Goal: Information Seeking & Learning: Check status

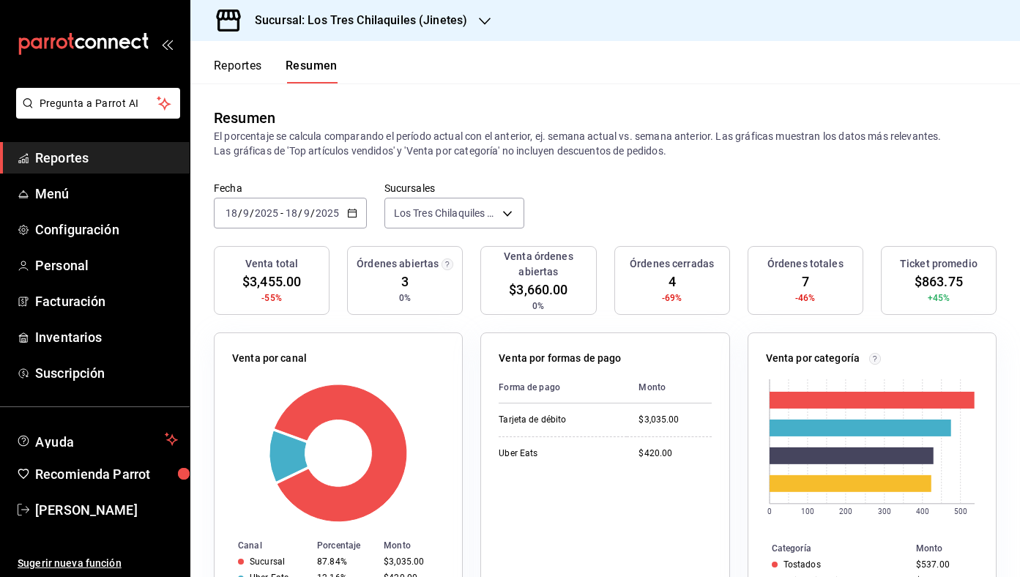
click at [236, 75] on button "Reportes" at bounding box center [238, 71] width 48 height 25
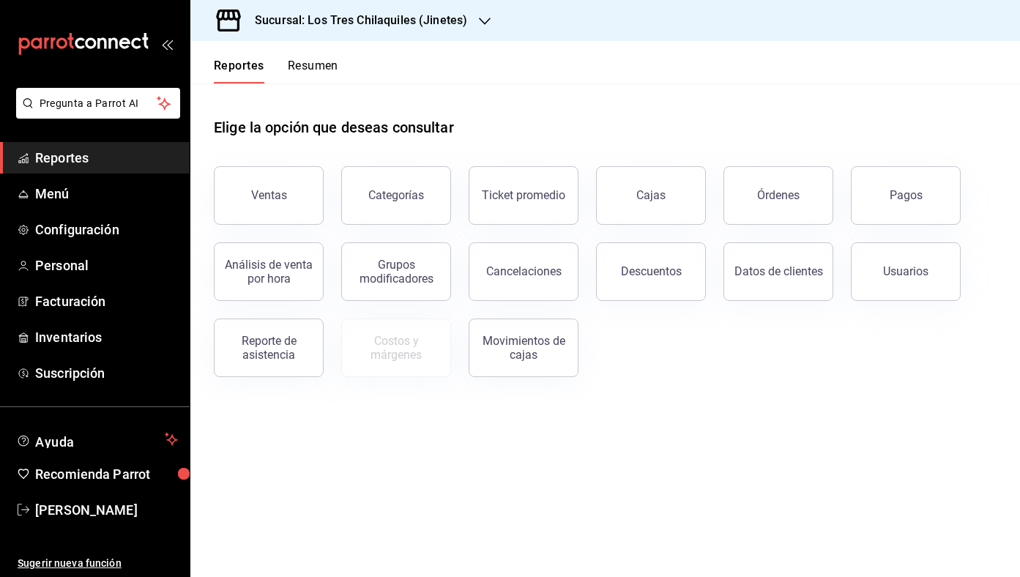
click at [327, 76] on button "Resumen" at bounding box center [313, 71] width 51 height 25
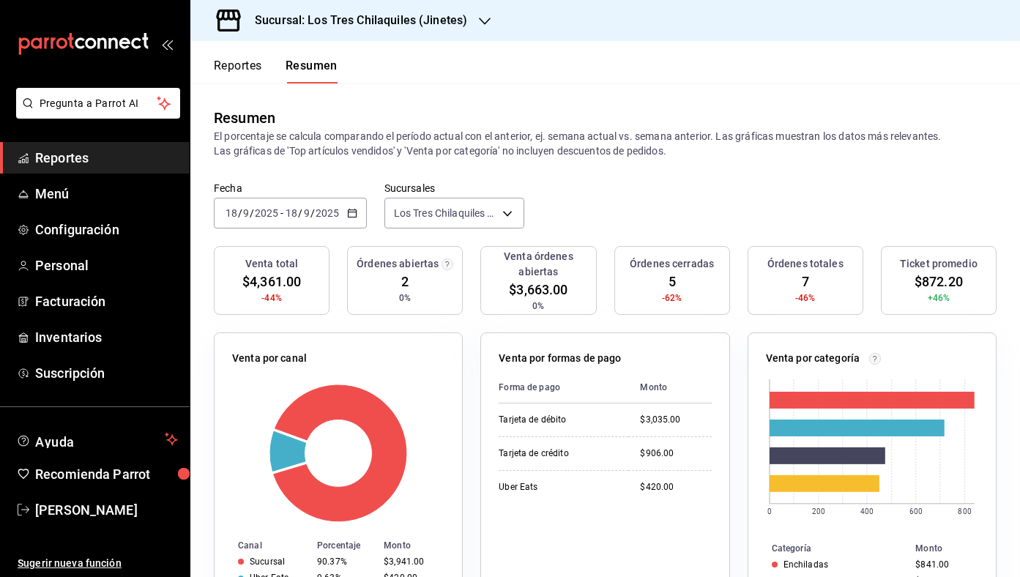
click at [242, 70] on button "Reportes" at bounding box center [238, 71] width 48 height 25
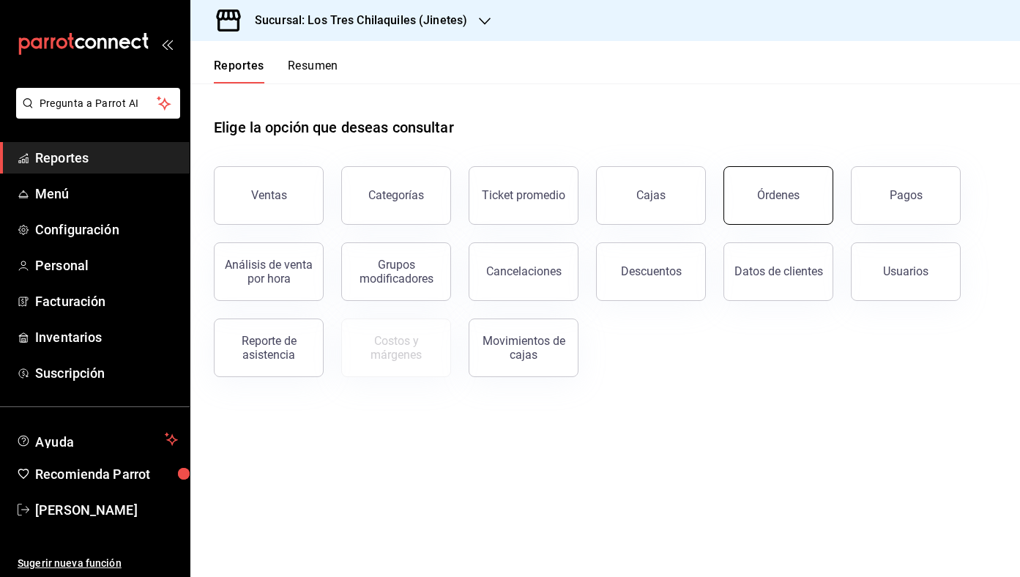
click at [766, 198] on div "Órdenes" at bounding box center [778, 195] width 42 height 14
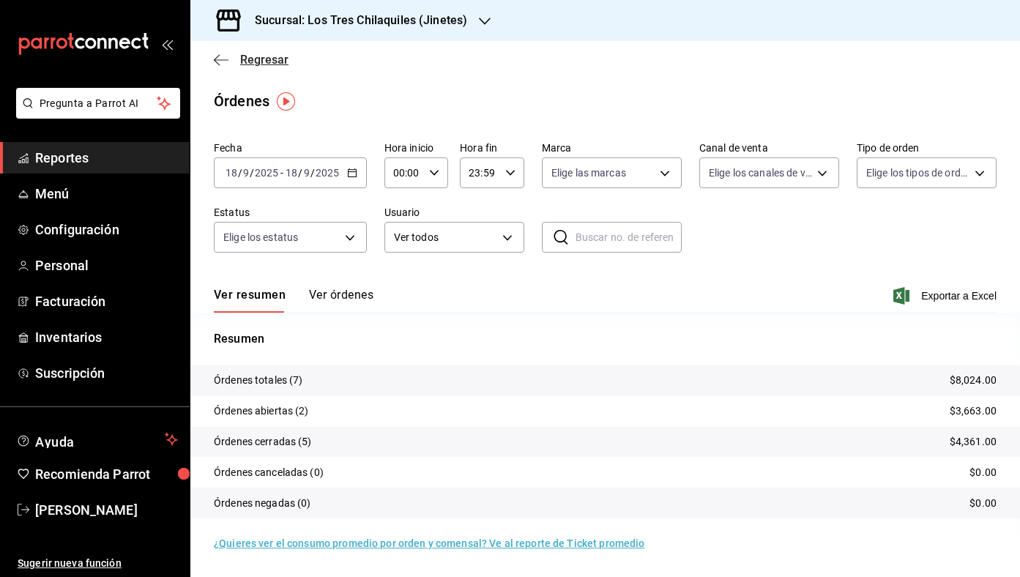
click at [262, 66] on span "Regresar" at bounding box center [264, 60] width 48 height 14
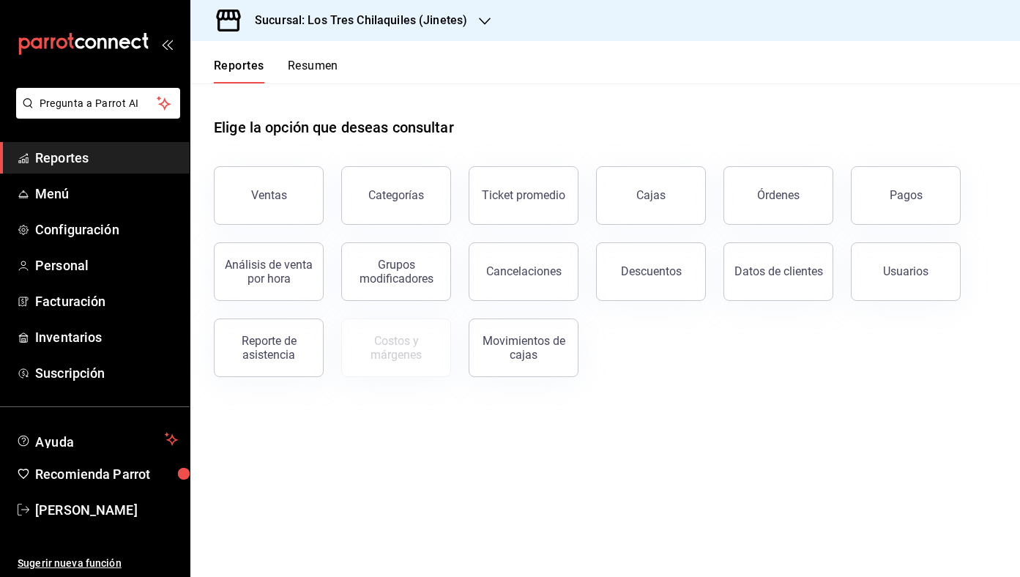
click at [330, 72] on button "Resumen" at bounding box center [313, 71] width 51 height 25
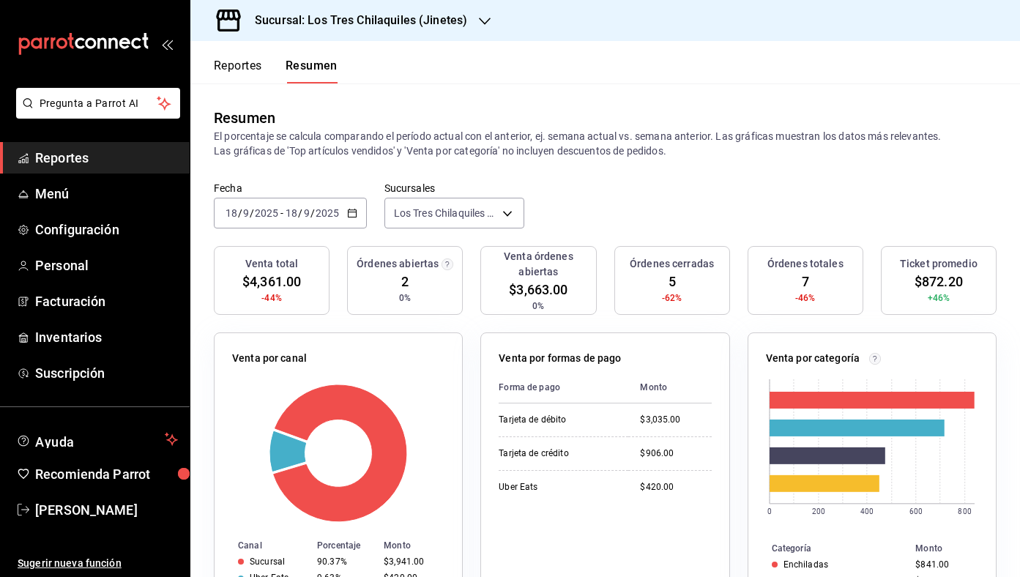
click at [239, 73] on button "Reportes" at bounding box center [238, 71] width 48 height 25
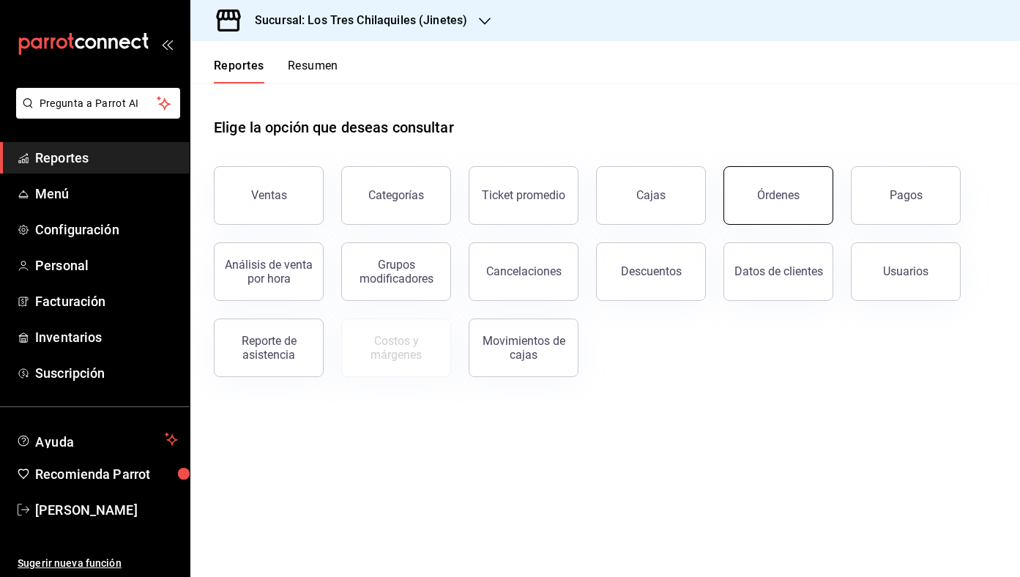
click at [803, 193] on button "Órdenes" at bounding box center [779, 195] width 110 height 59
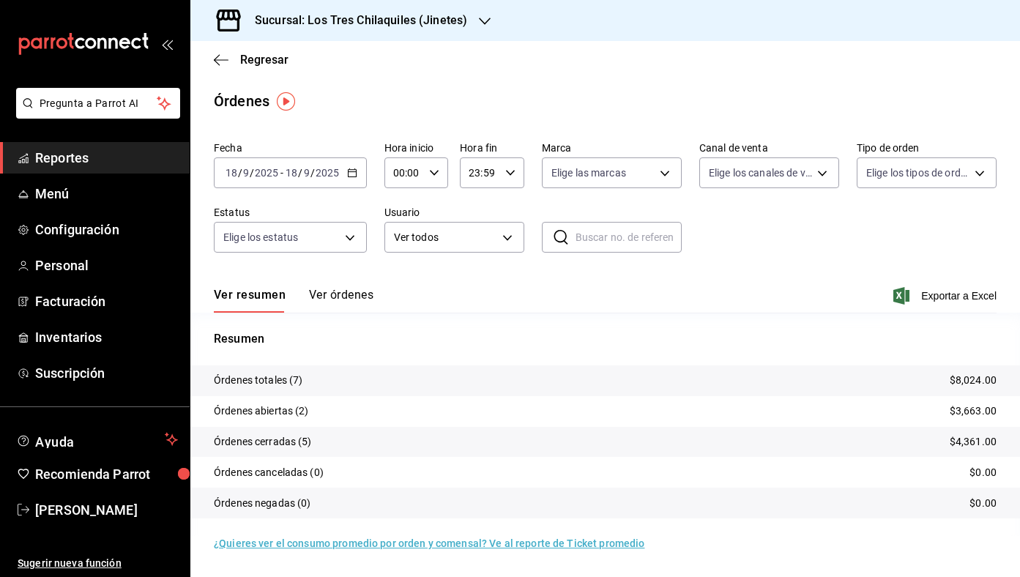
click at [358, 304] on button "Ver órdenes" at bounding box center [341, 300] width 64 height 25
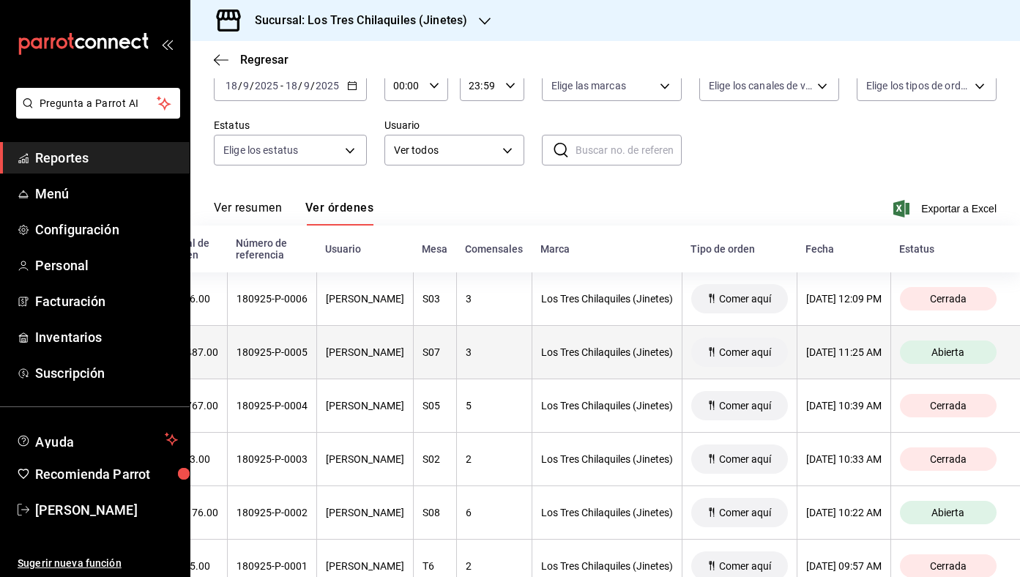
scroll to position [90, 0]
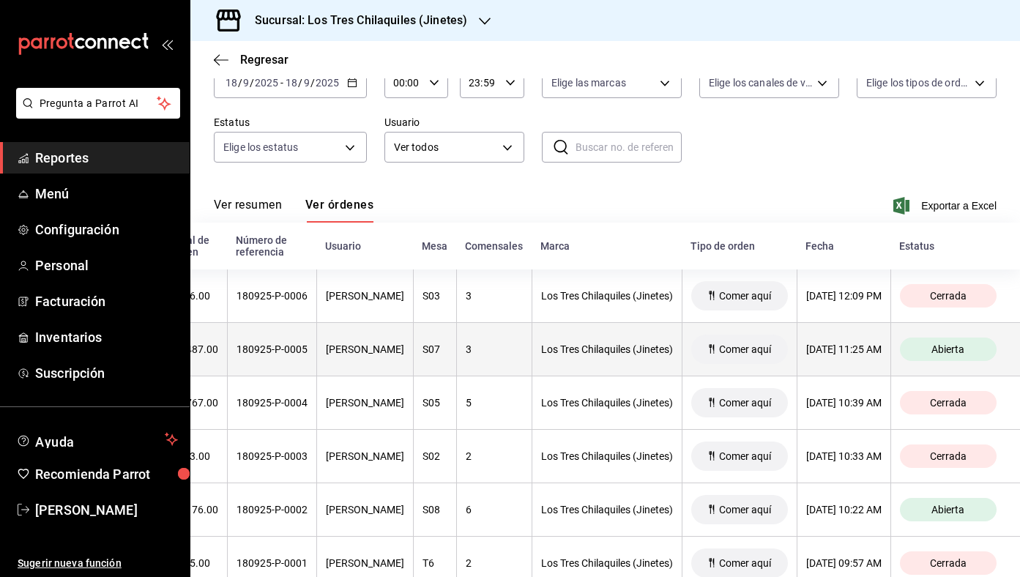
click at [464, 370] on th "3" at bounding box center [493, 349] width 75 height 53
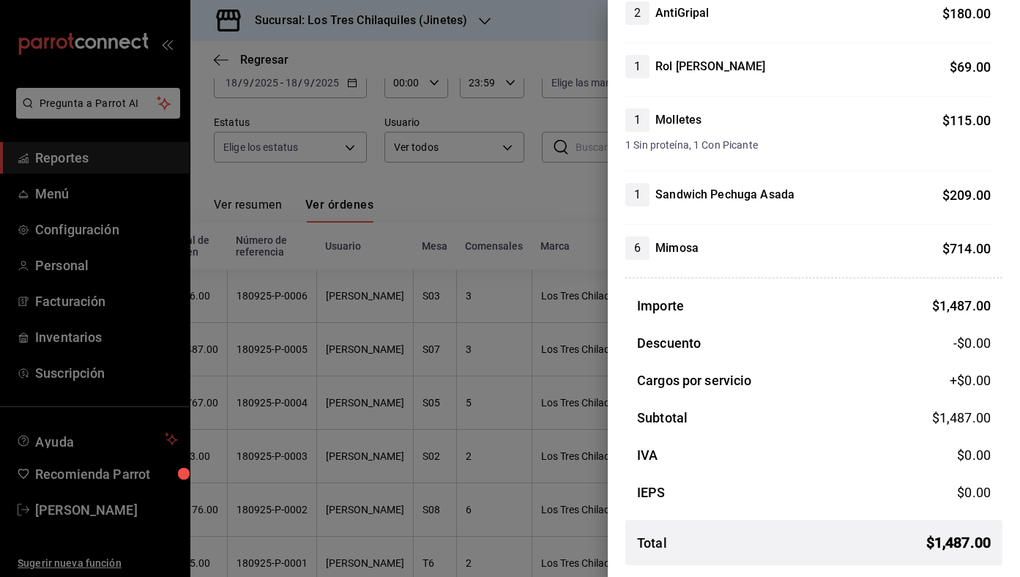
scroll to position [0, 0]
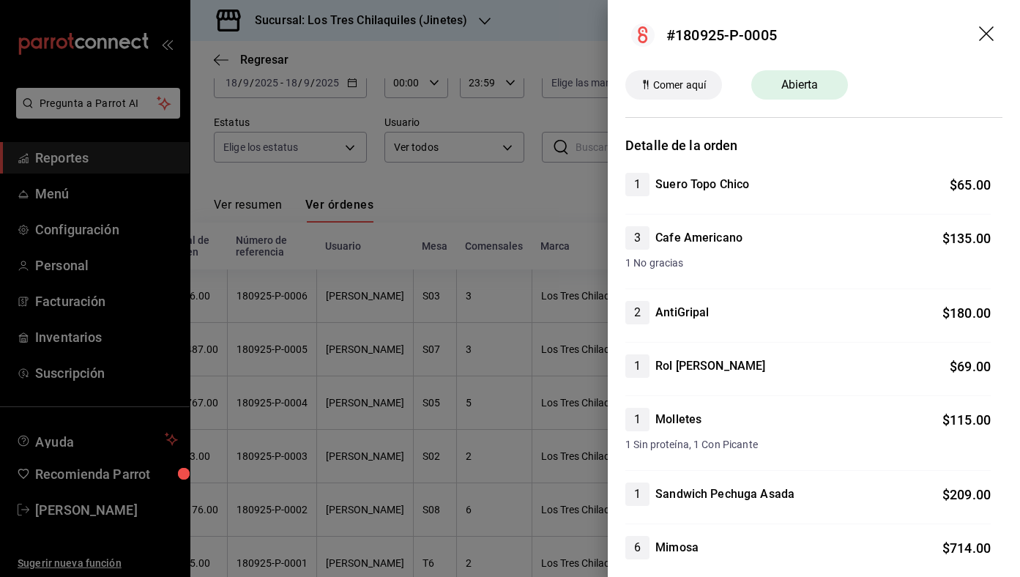
click at [390, 206] on div at bounding box center [510, 288] width 1020 height 577
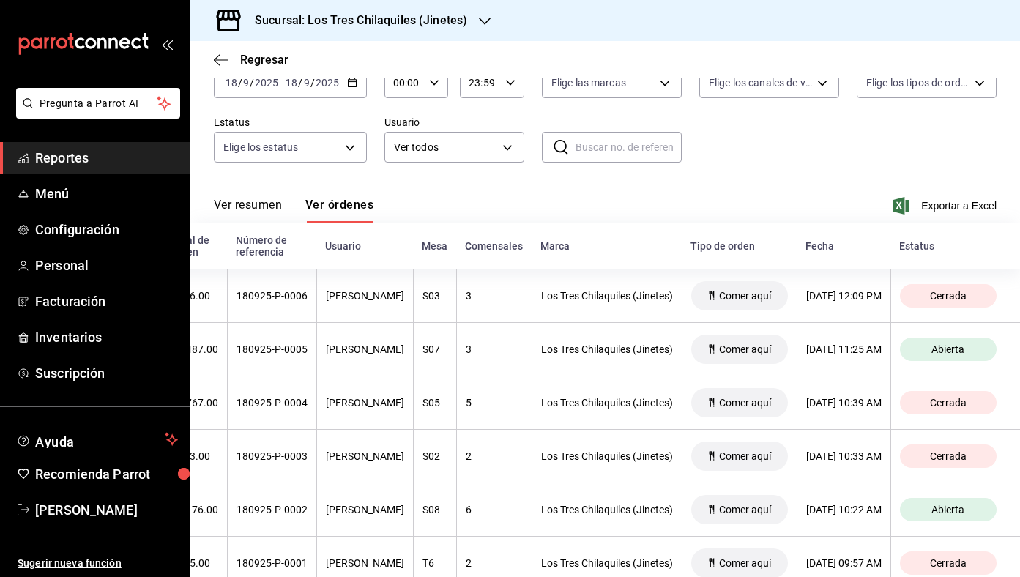
click at [259, 51] on div "Regresar" at bounding box center [605, 59] width 830 height 37
click at [259, 59] on span "Regresar" at bounding box center [264, 60] width 48 height 14
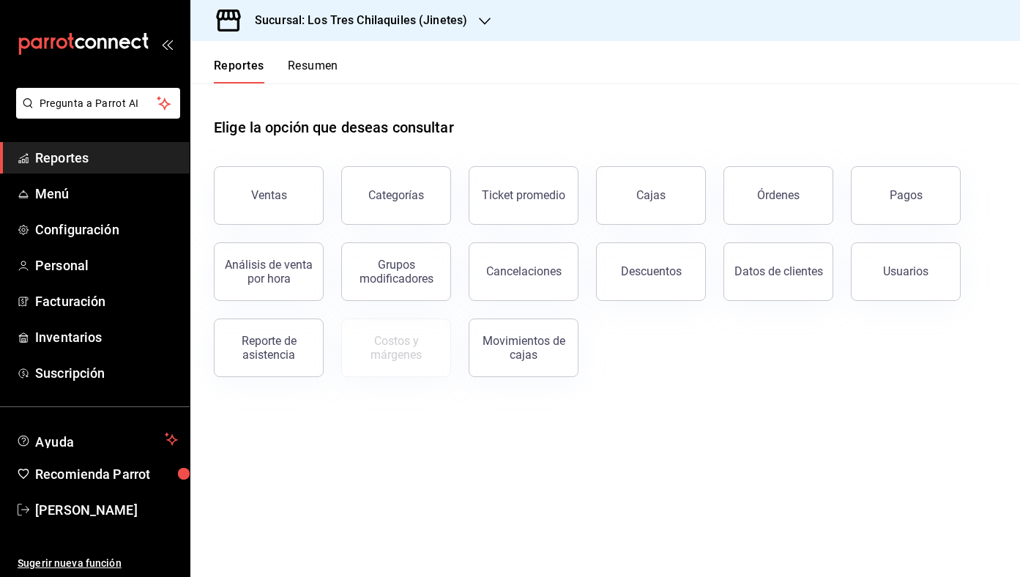
click at [292, 68] on button "Resumen" at bounding box center [313, 71] width 51 height 25
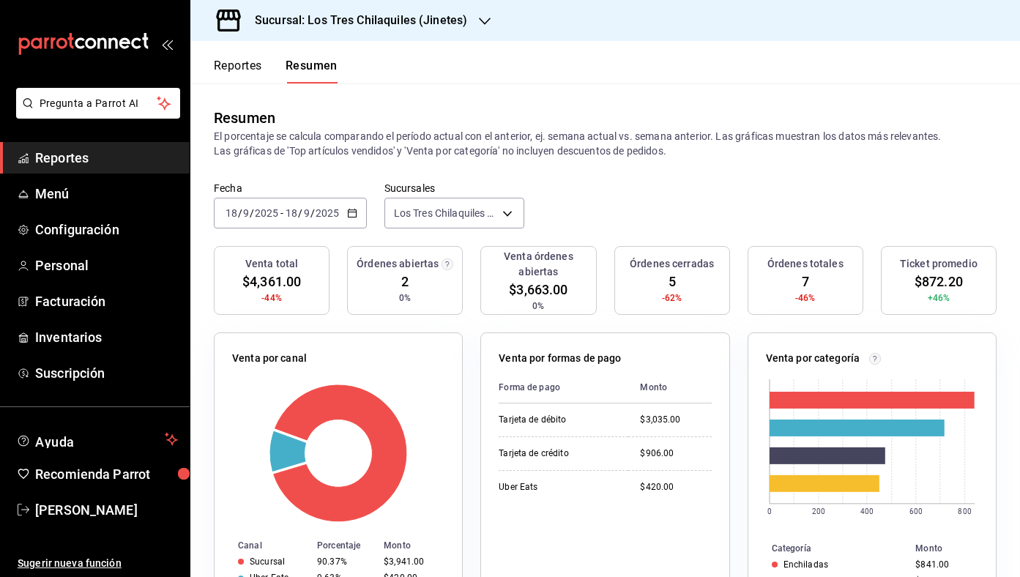
click at [236, 67] on button "Reportes" at bounding box center [238, 71] width 48 height 25
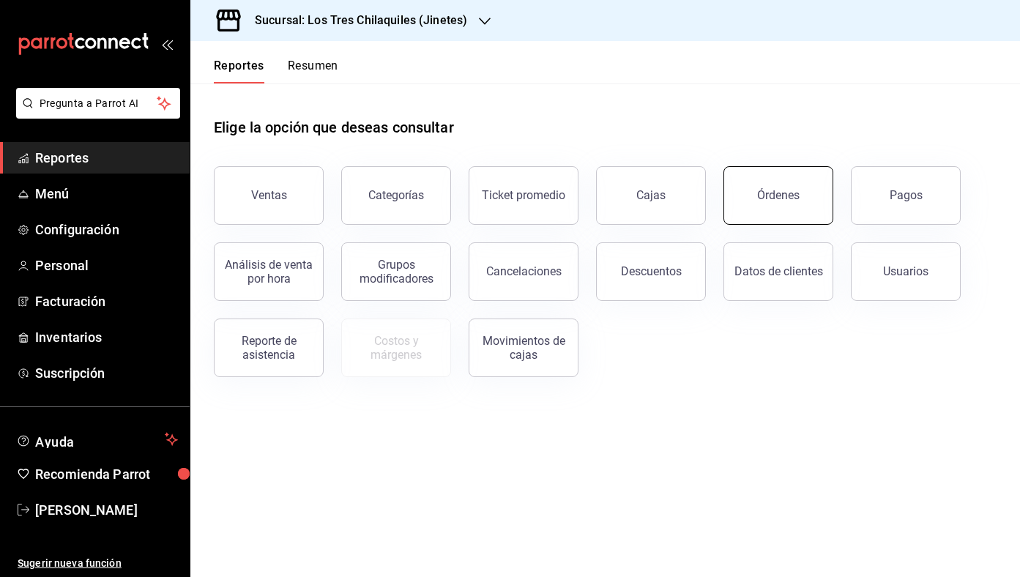
click at [770, 193] on div "Órdenes" at bounding box center [778, 195] width 42 height 14
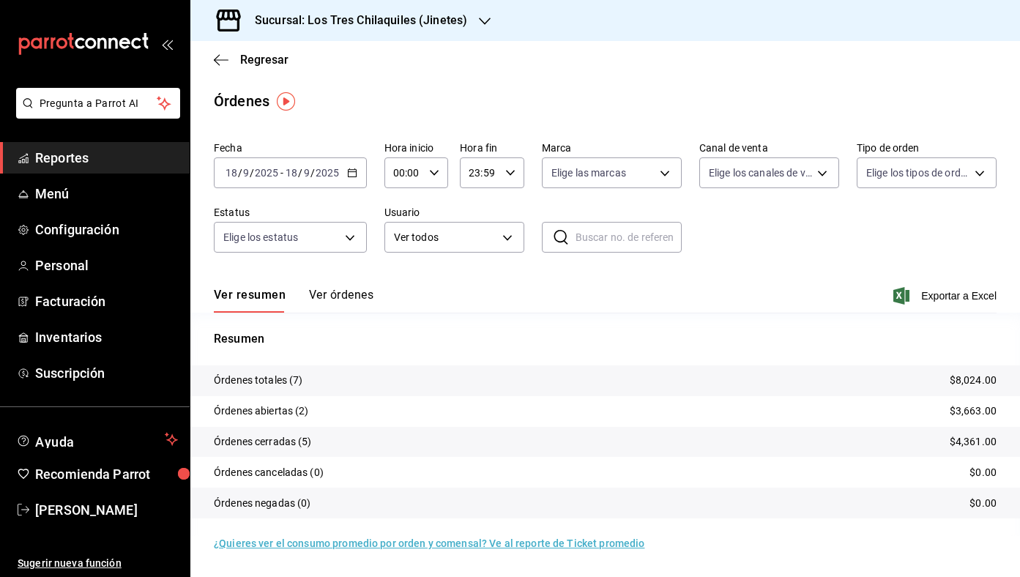
click at [360, 296] on button "Ver órdenes" at bounding box center [341, 300] width 64 height 25
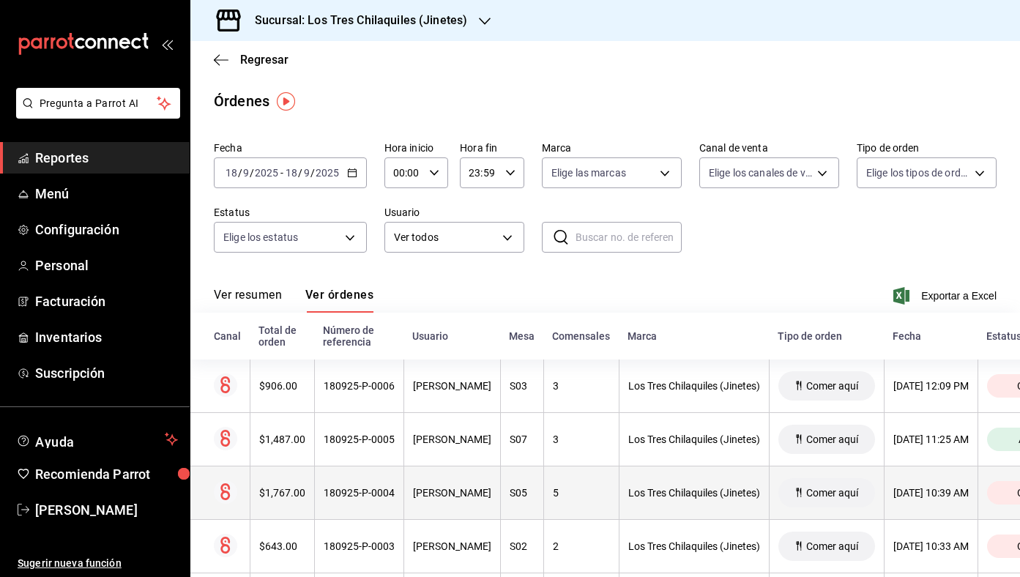
scroll to position [0, 10]
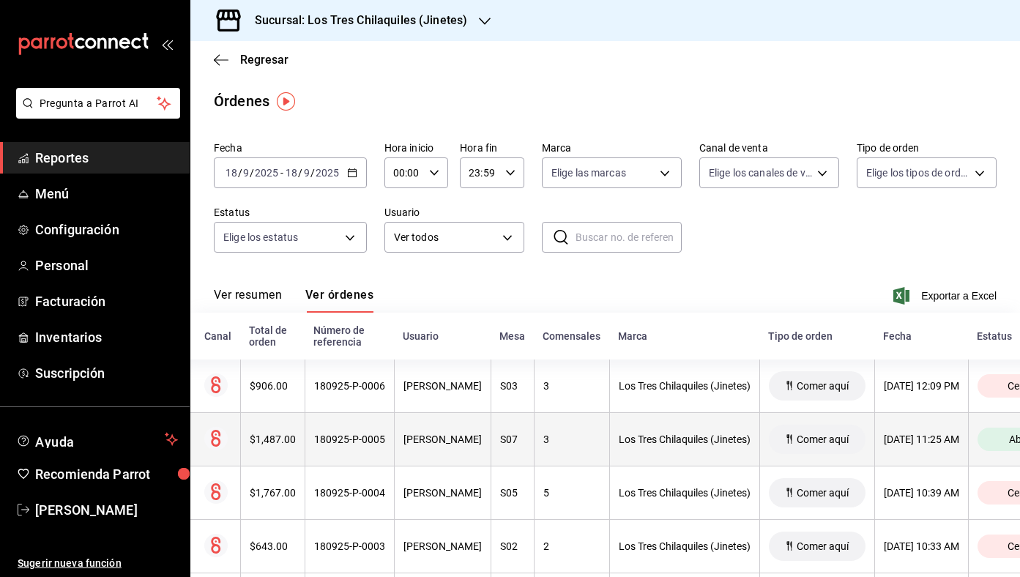
click at [437, 451] on th "[PERSON_NAME]" at bounding box center [442, 439] width 97 height 53
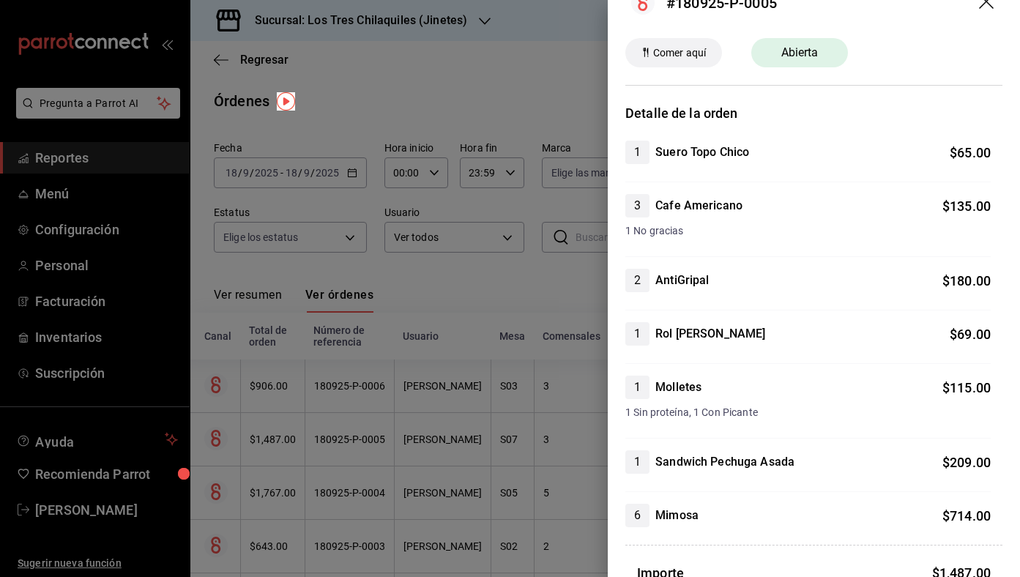
scroll to position [29, 0]
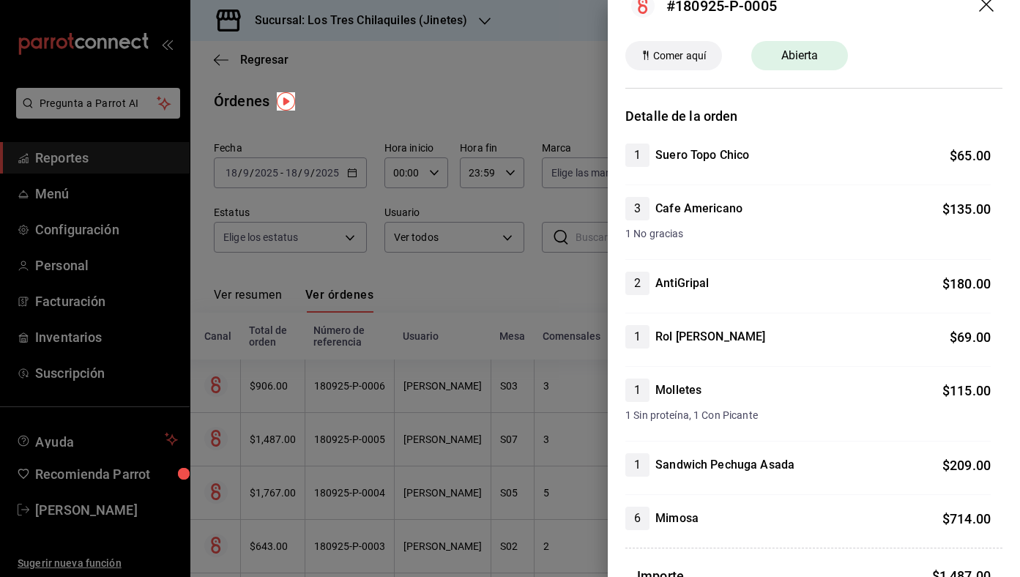
click at [351, 92] on div at bounding box center [510, 288] width 1020 height 577
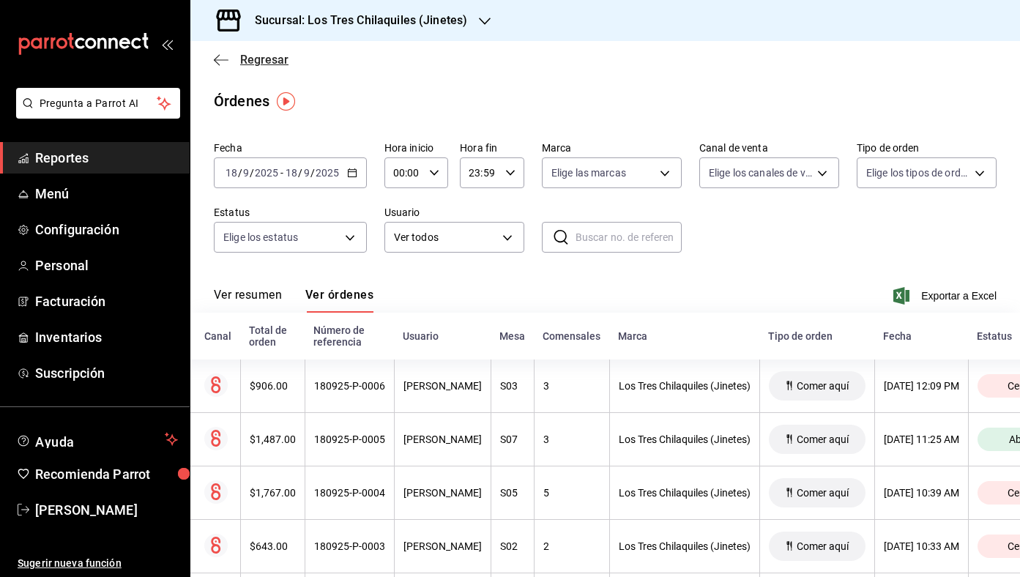
click at [264, 65] on span "Regresar" at bounding box center [264, 60] width 48 height 14
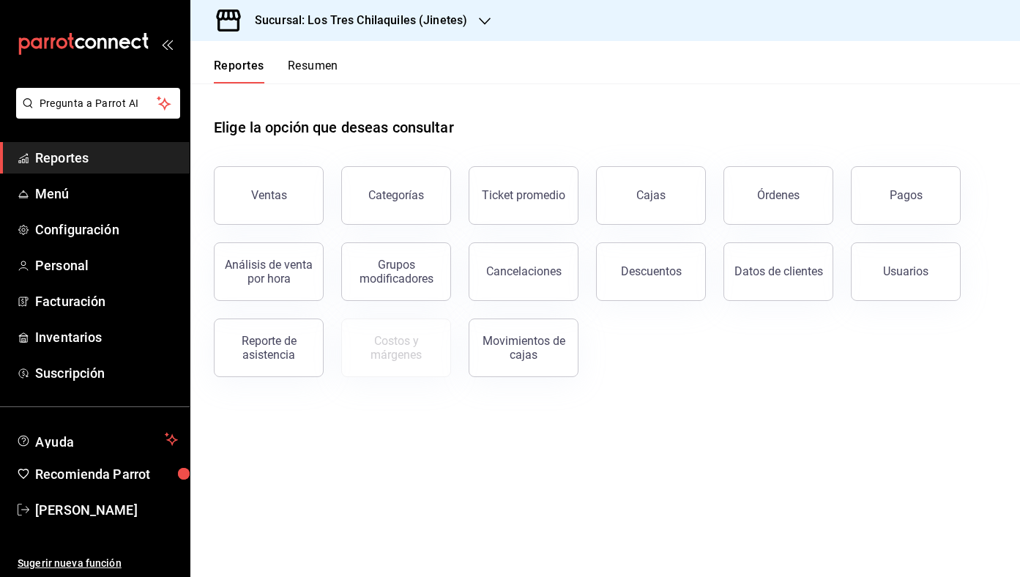
click at [325, 72] on button "Resumen" at bounding box center [313, 71] width 51 height 25
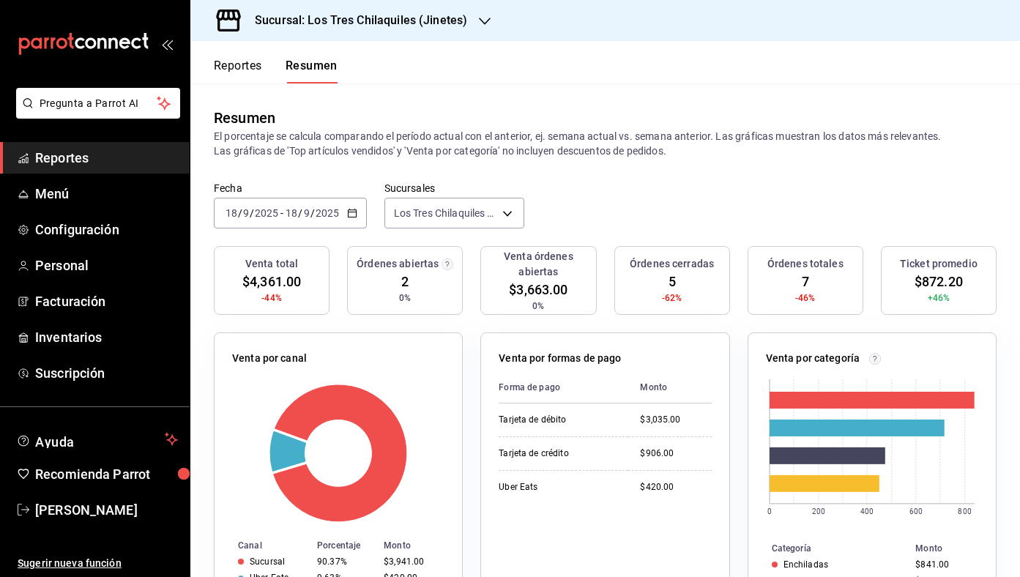
click at [360, 205] on div "[DATE] [DATE] - [DATE] [DATE]" at bounding box center [290, 213] width 153 height 31
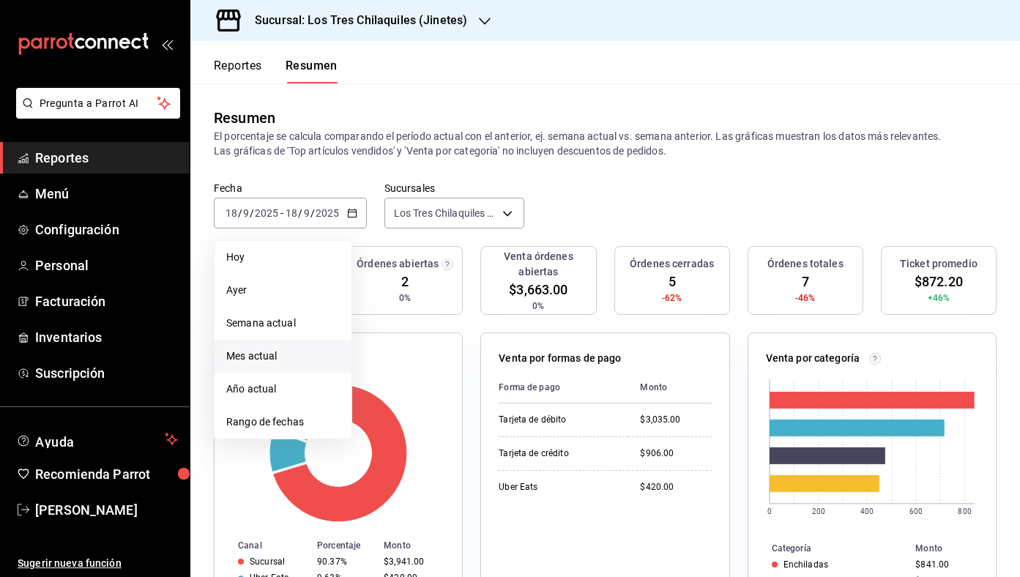
click at [289, 363] on span "Mes actual" at bounding box center [283, 356] width 114 height 15
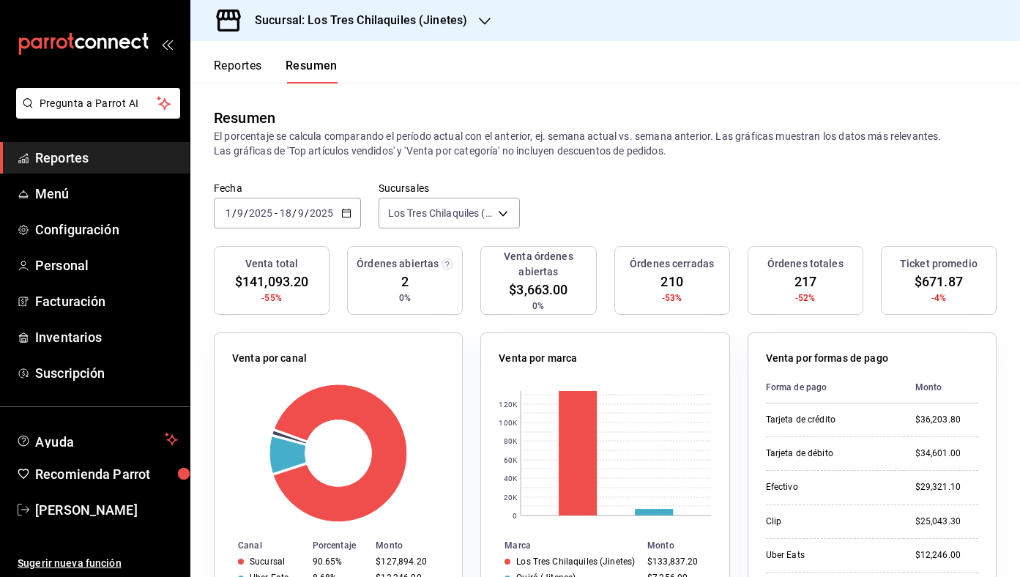
click at [231, 82] on button "Reportes" at bounding box center [238, 71] width 48 height 25
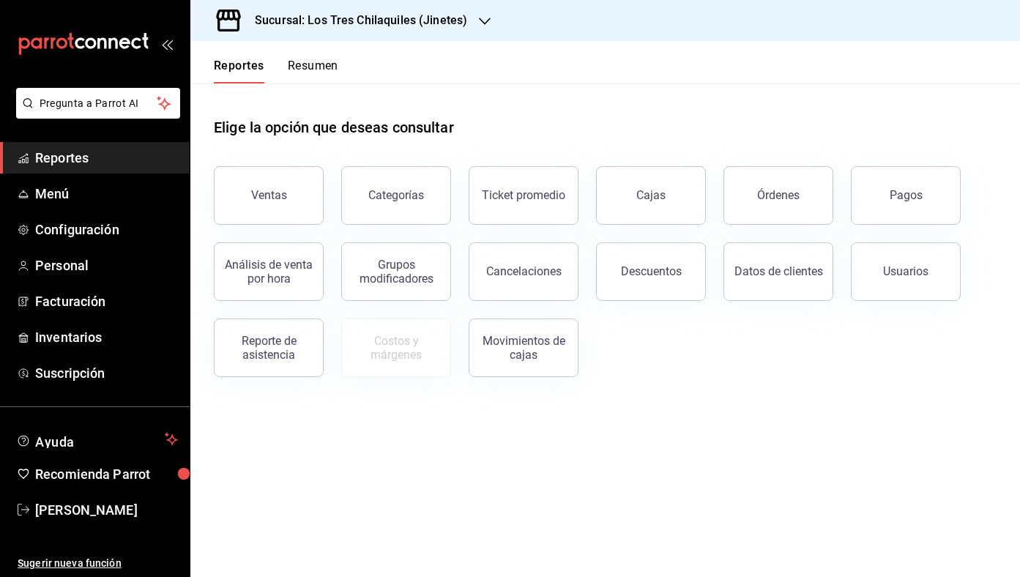
click at [327, 72] on button "Resumen" at bounding box center [313, 71] width 51 height 25
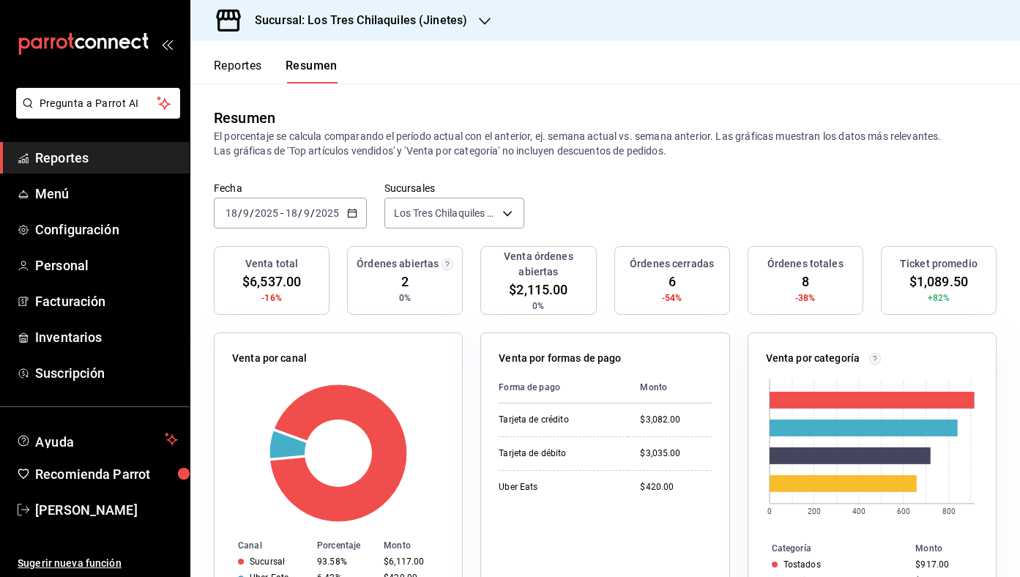
click at [245, 66] on button "Reportes" at bounding box center [238, 71] width 48 height 25
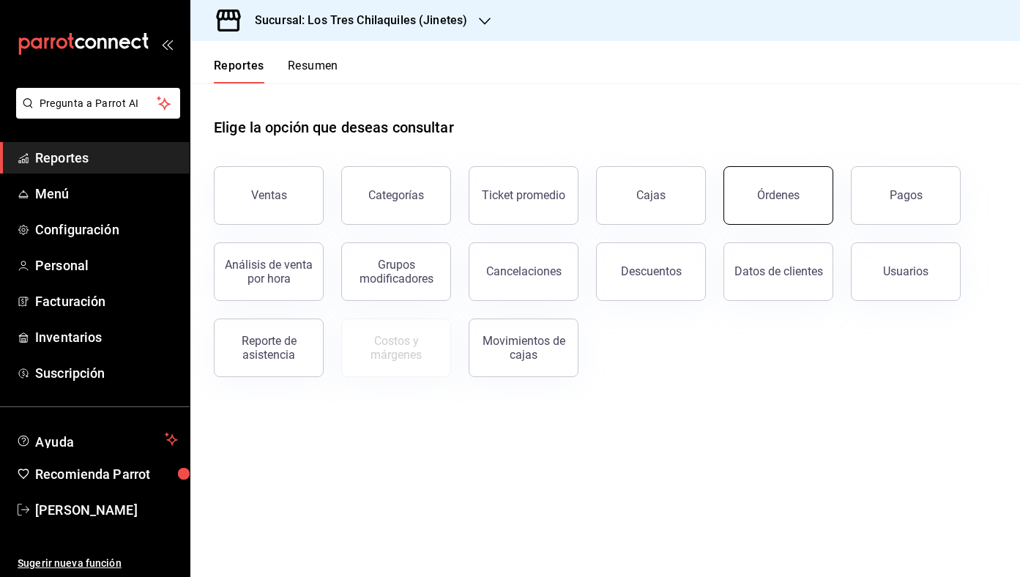
click at [804, 196] on button "Órdenes" at bounding box center [779, 195] width 110 height 59
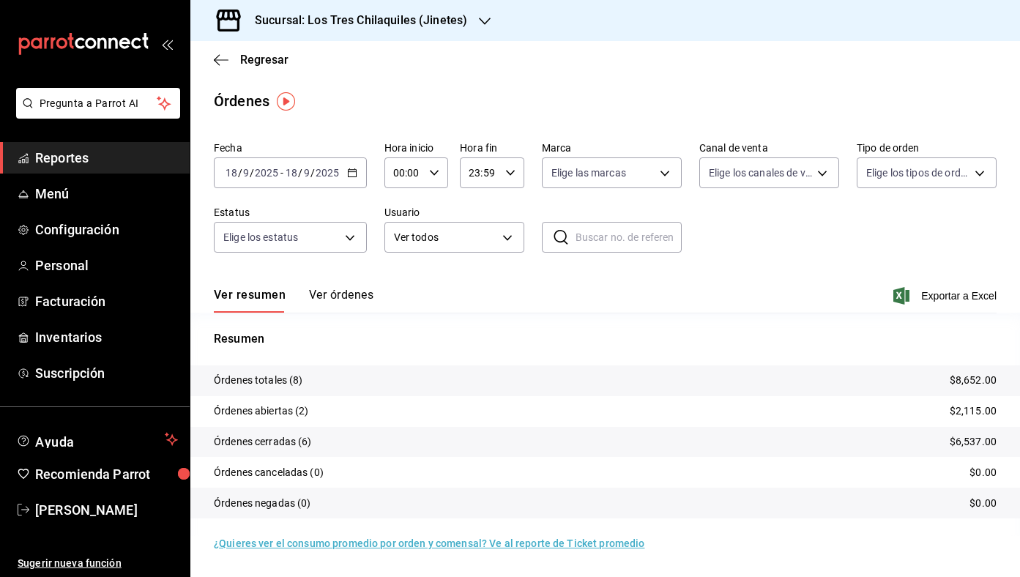
click at [349, 289] on button "Ver órdenes" at bounding box center [341, 300] width 64 height 25
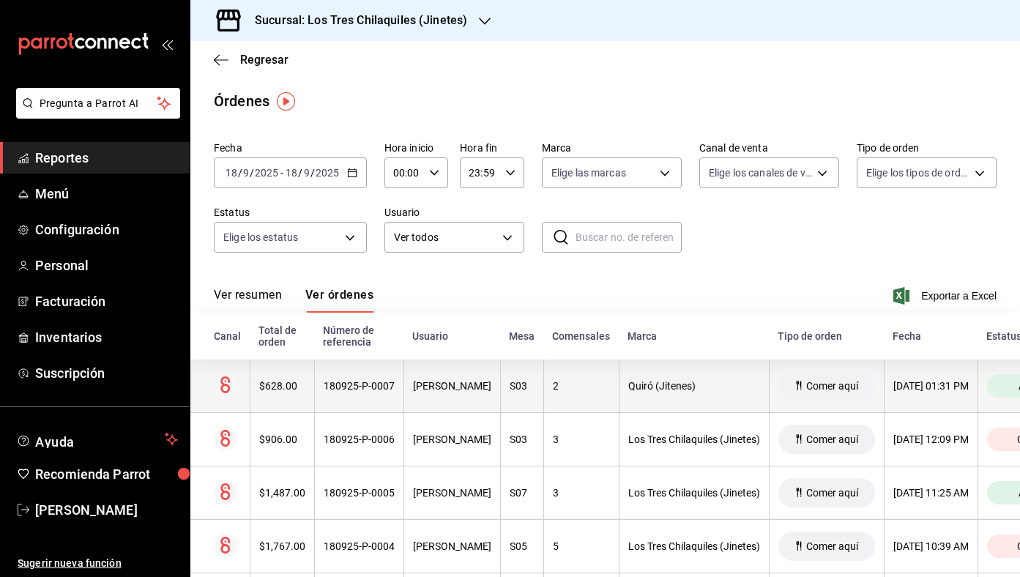
click at [366, 383] on div "180925-P-0007" at bounding box center [359, 386] width 71 height 12
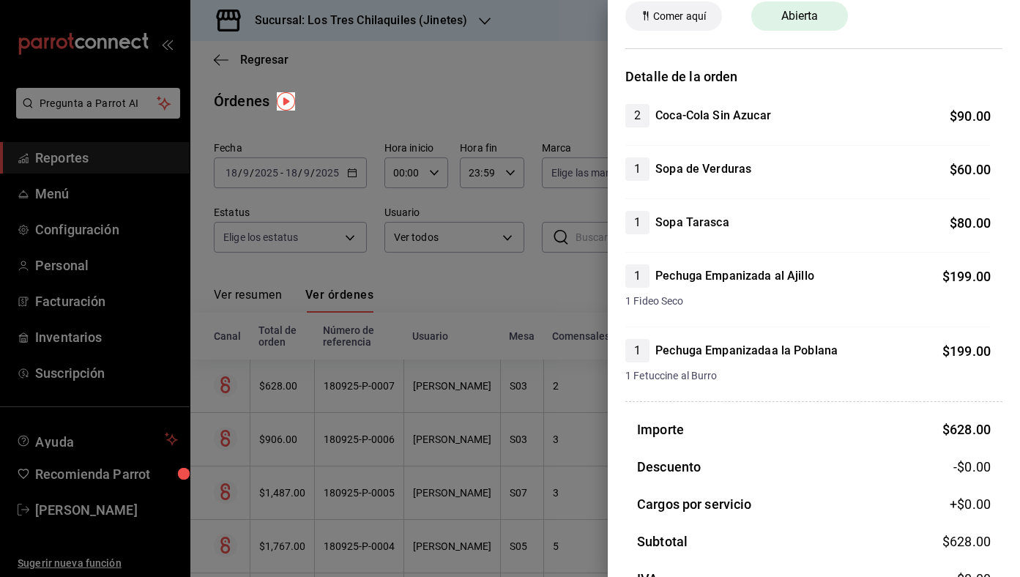
scroll to position [72, 0]
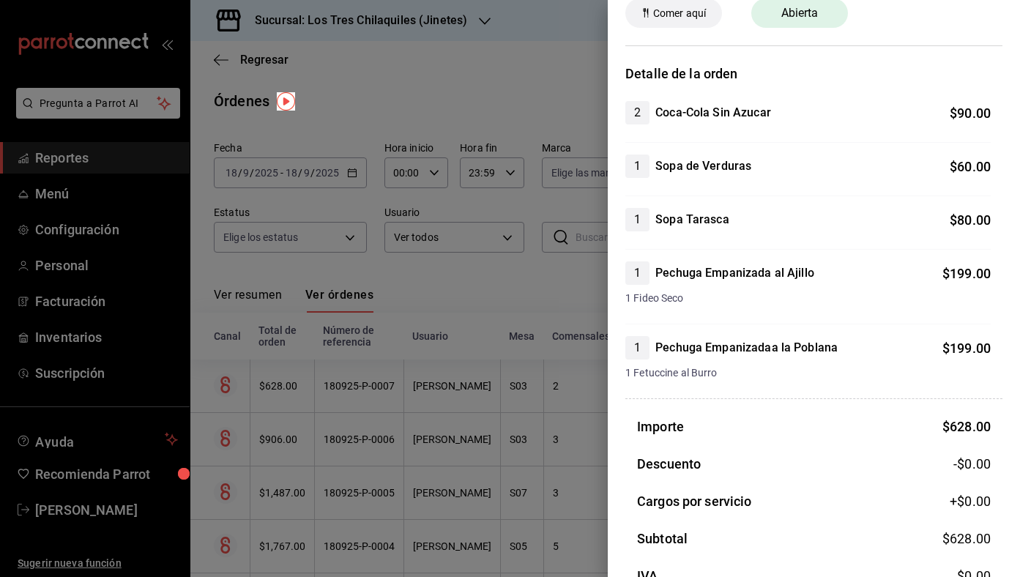
click at [548, 291] on div at bounding box center [510, 288] width 1020 height 577
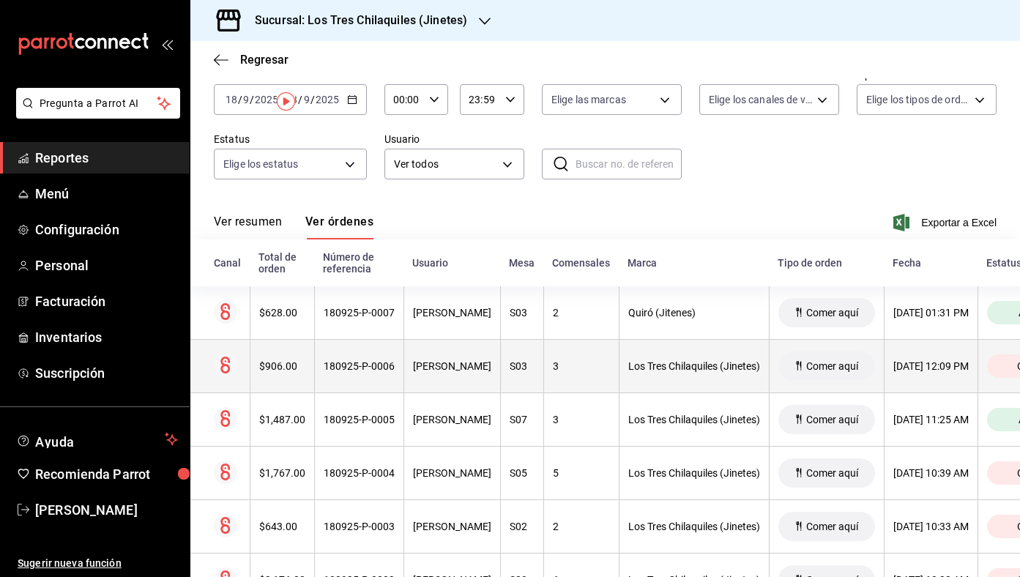
scroll to position [0, 0]
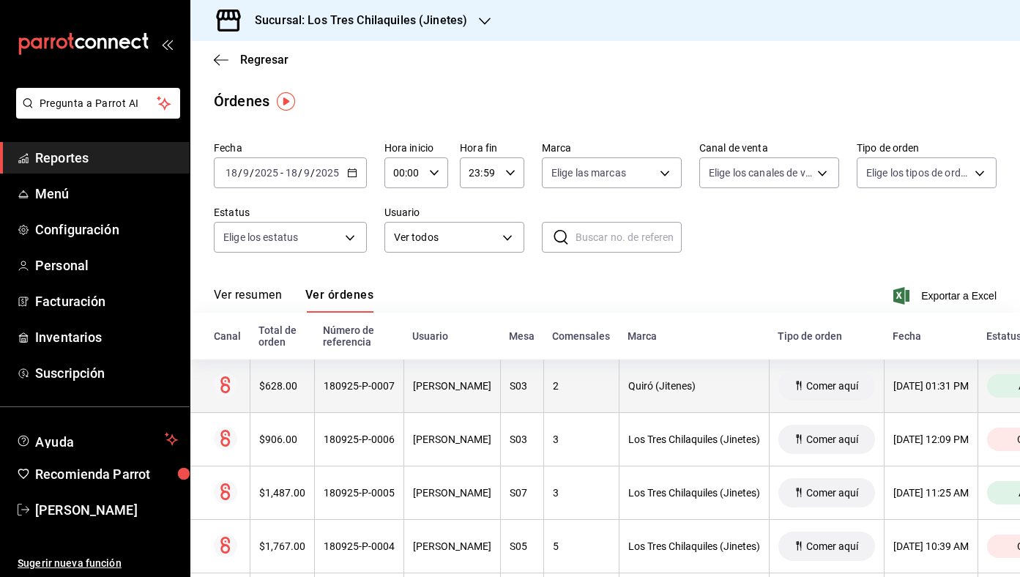
click at [553, 384] on div "2" at bounding box center [581, 386] width 57 height 12
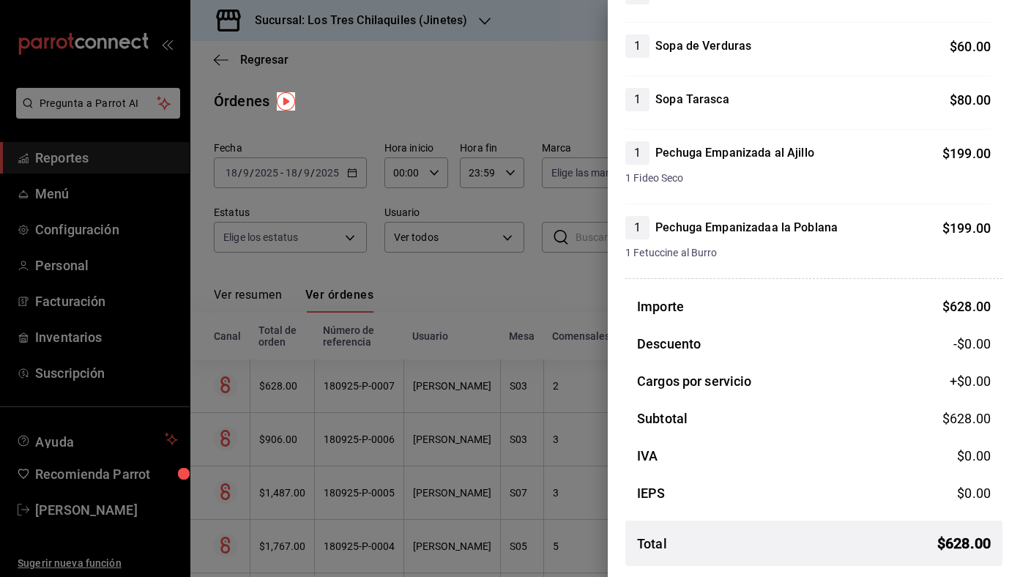
scroll to position [193, 0]
click at [553, 288] on div at bounding box center [510, 288] width 1020 height 577
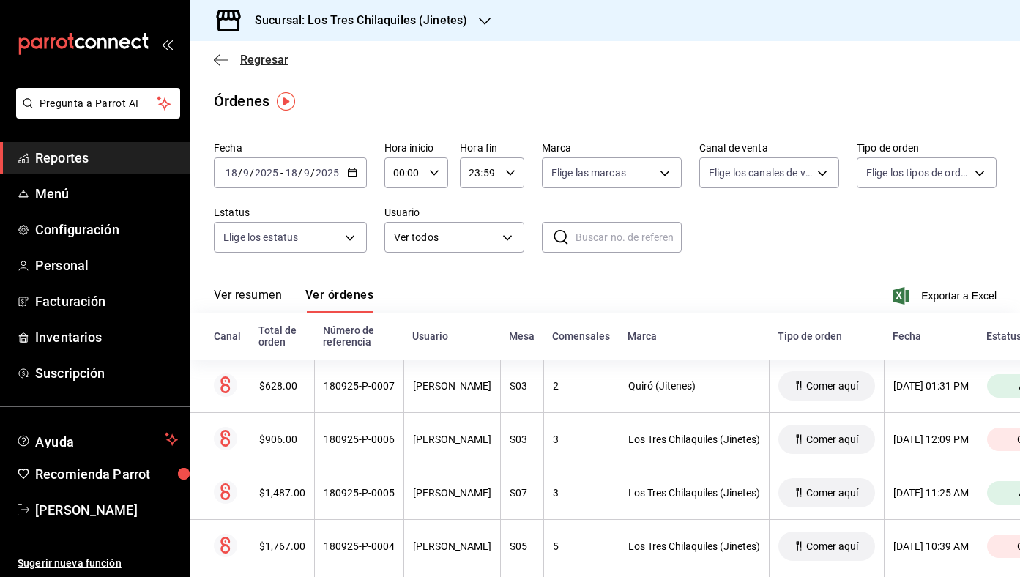
click at [276, 53] on span "Regresar" at bounding box center [264, 60] width 48 height 14
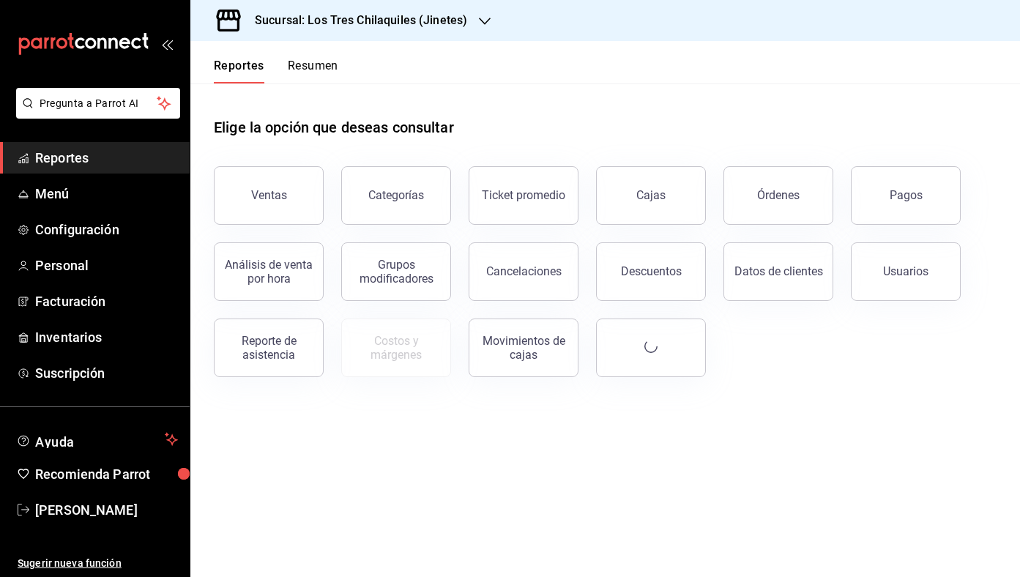
click at [316, 70] on button "Resumen" at bounding box center [313, 71] width 51 height 25
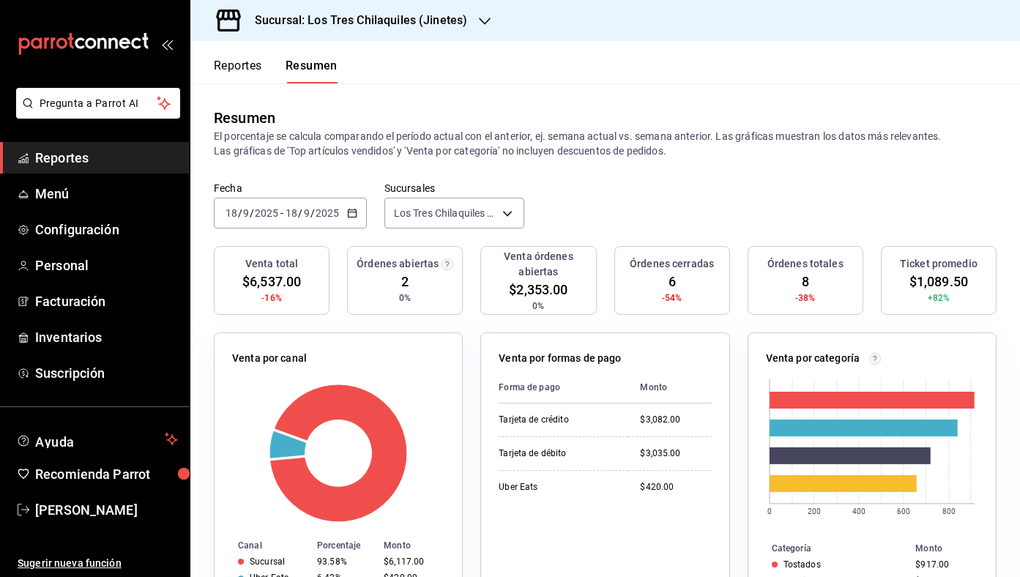
click at [243, 66] on button "Reportes" at bounding box center [238, 71] width 48 height 25
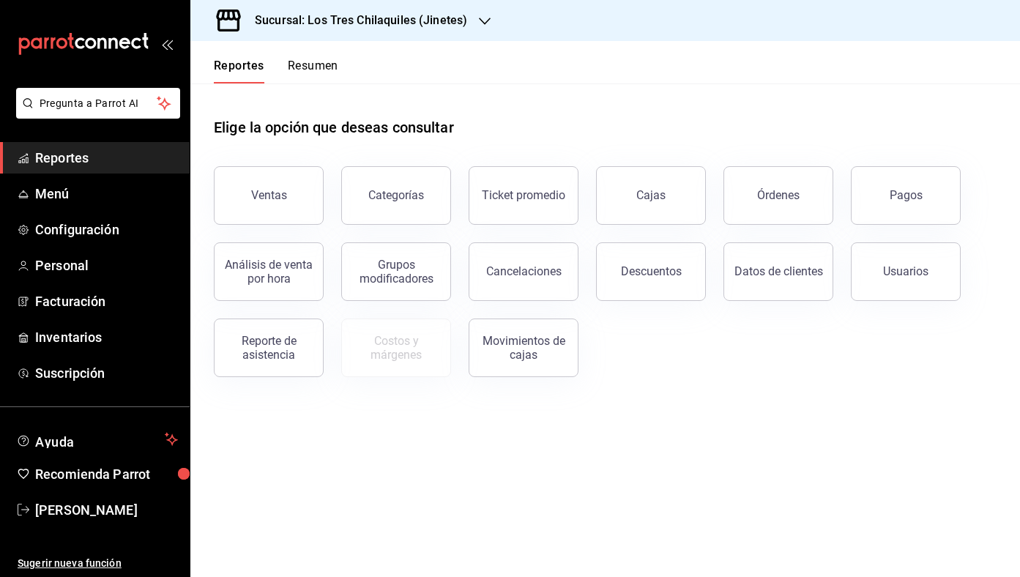
click at [289, 67] on button "Resumen" at bounding box center [313, 71] width 51 height 25
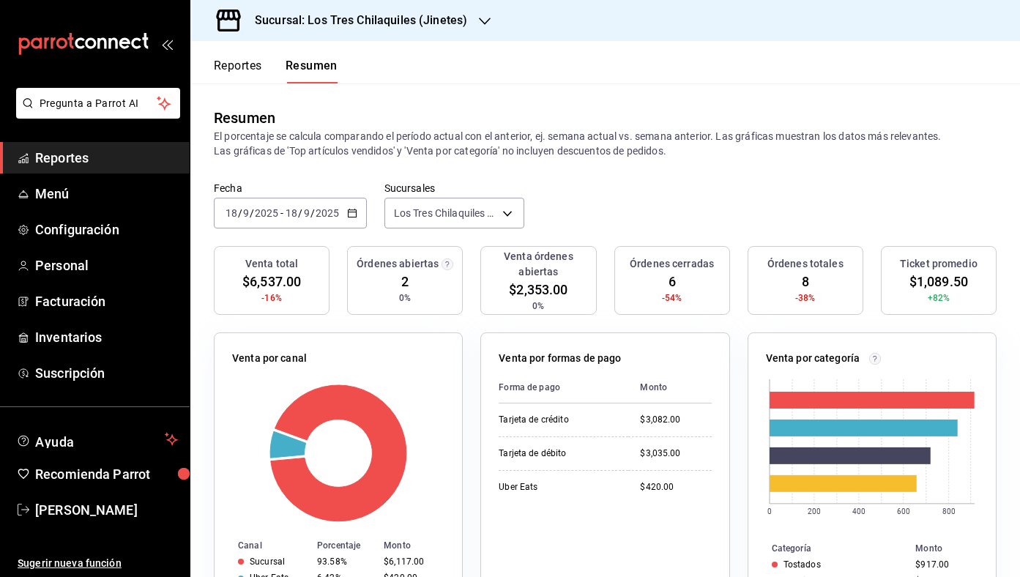
click at [219, 70] on button "Reportes" at bounding box center [238, 71] width 48 height 25
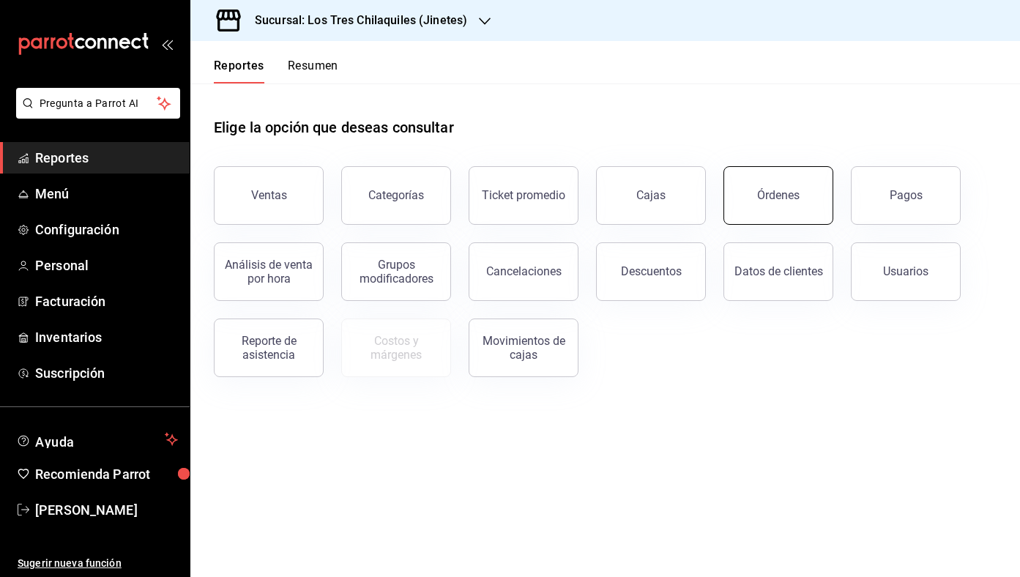
click at [823, 209] on button "Órdenes" at bounding box center [779, 195] width 110 height 59
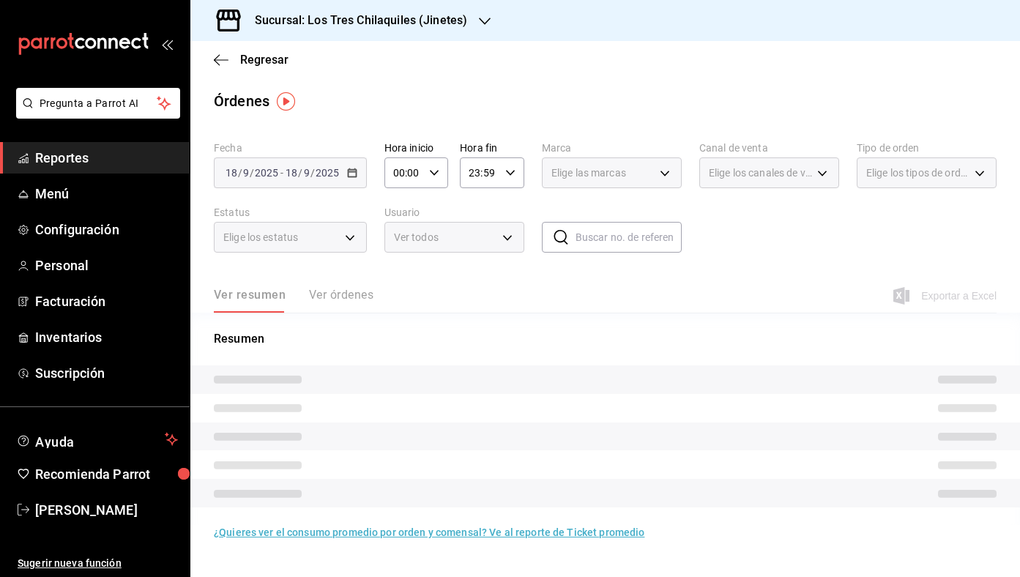
click at [347, 289] on div "Ver resumen Ver órdenes" at bounding box center [294, 300] width 160 height 25
click at [341, 294] on button "Ver órdenes" at bounding box center [341, 300] width 64 height 25
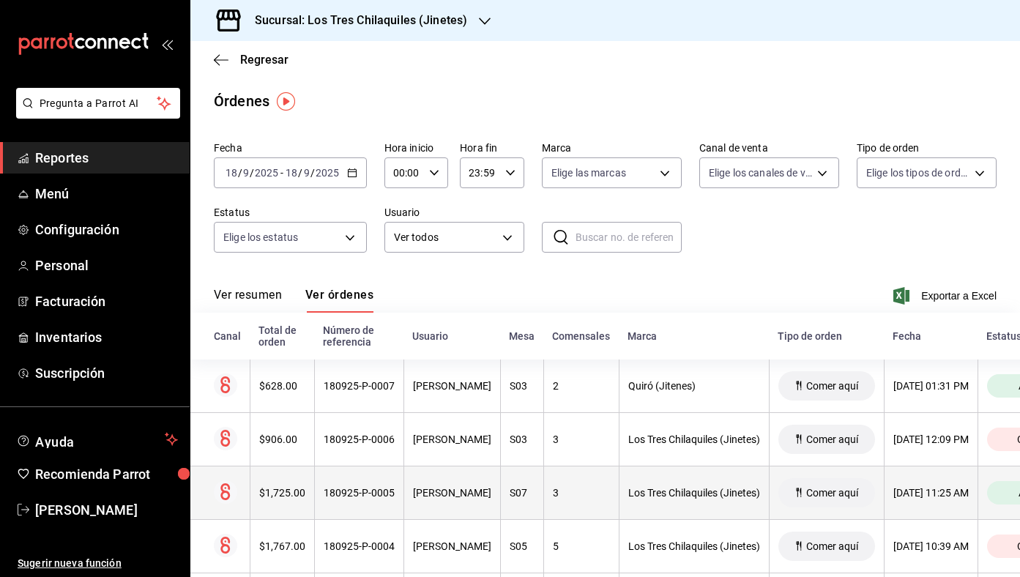
click at [448, 467] on th "[PERSON_NAME]" at bounding box center [451, 492] width 97 height 53
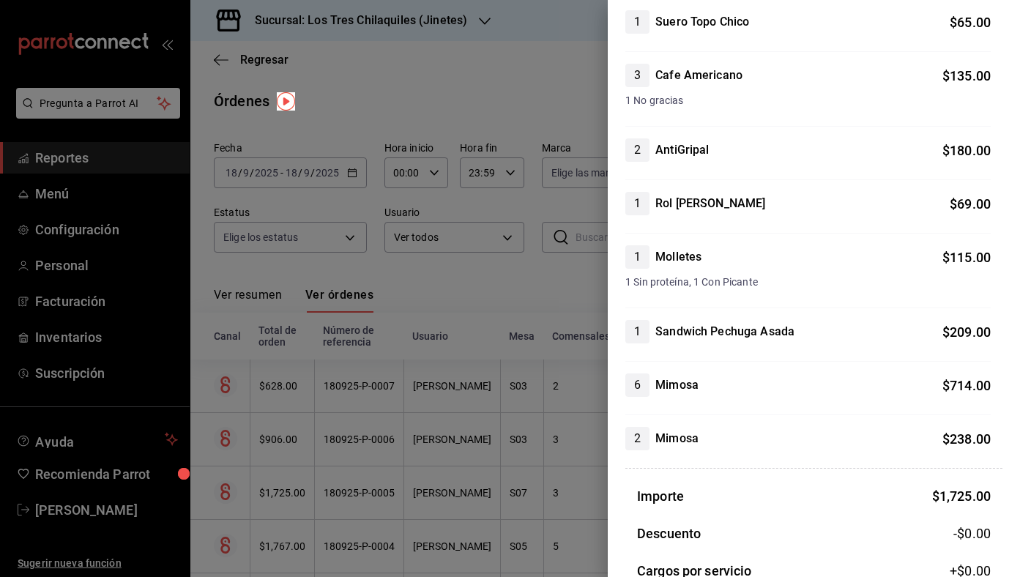
scroll to position [168, 0]
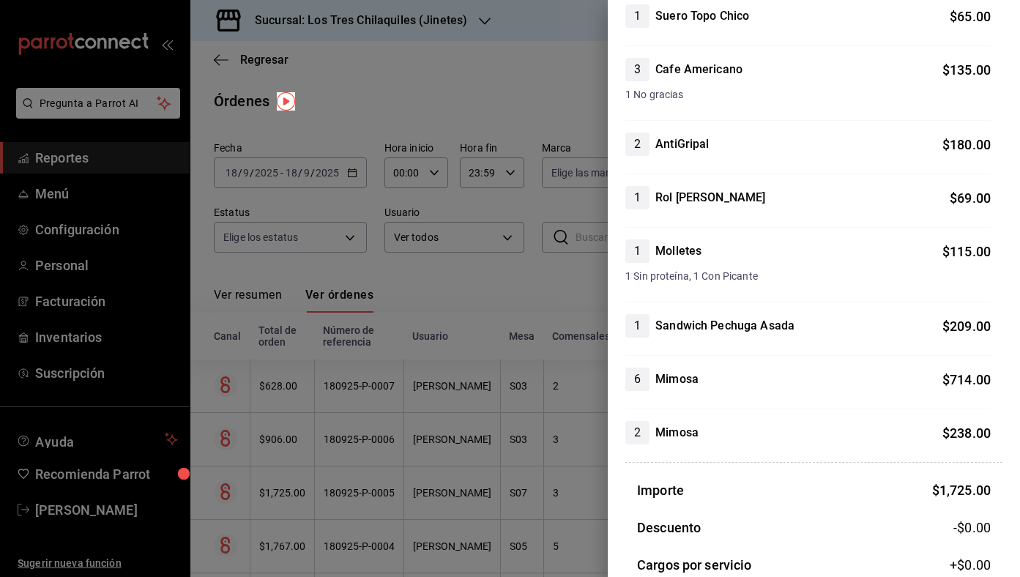
click at [534, 331] on div at bounding box center [510, 288] width 1020 height 577
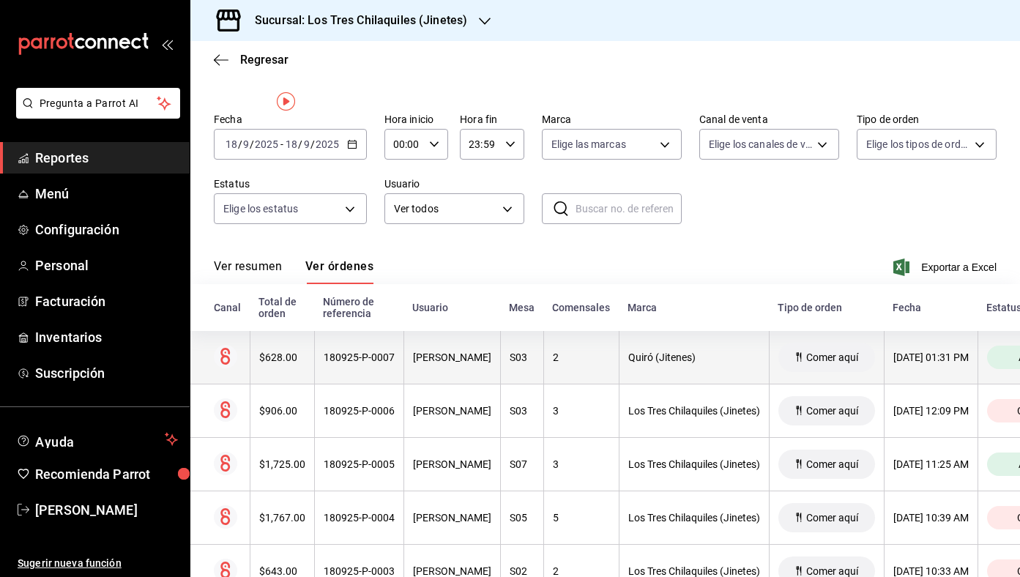
scroll to position [0, 0]
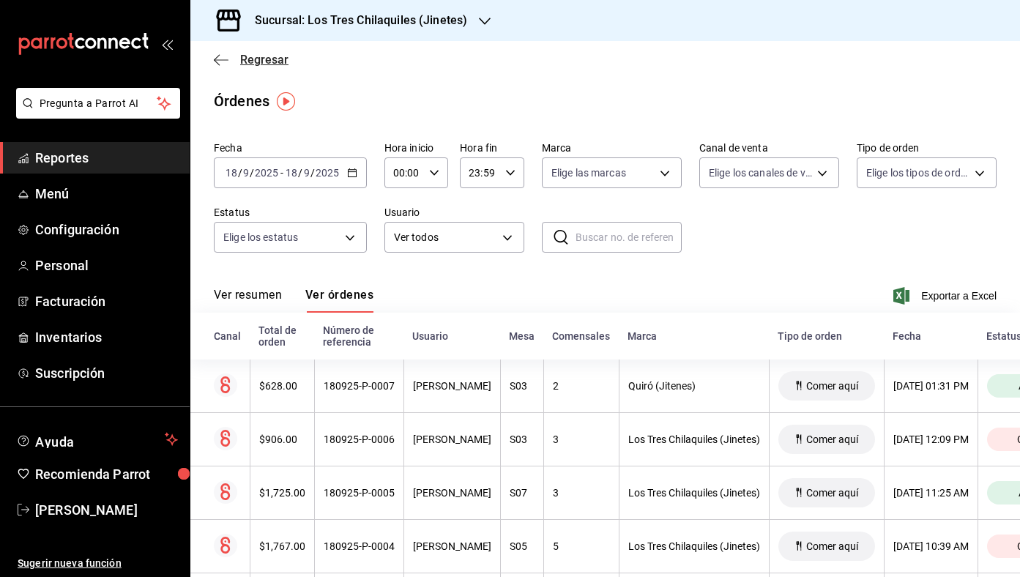
click at [270, 55] on span "Regresar" at bounding box center [264, 60] width 48 height 14
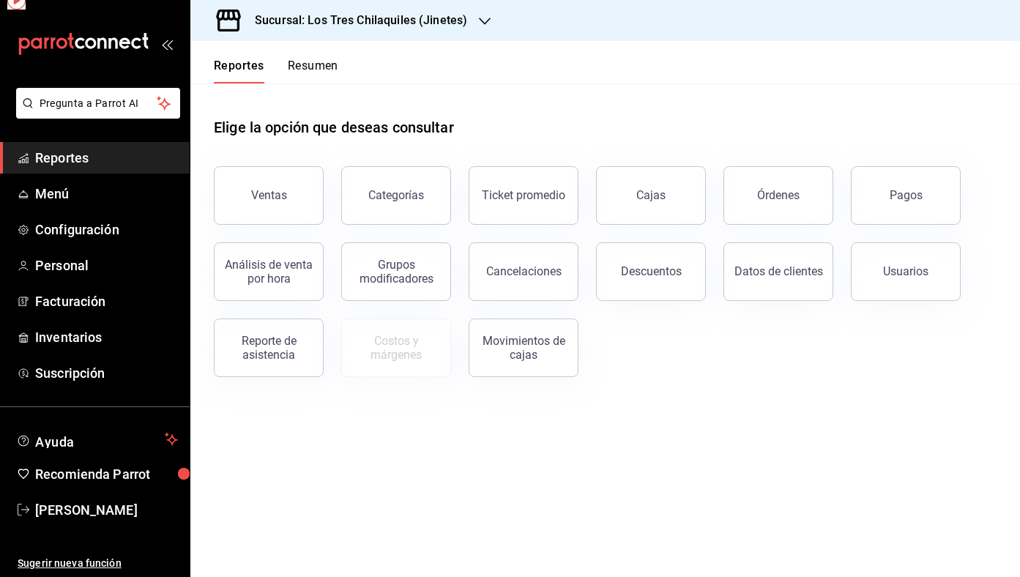
click at [336, 70] on button "Resumen" at bounding box center [313, 71] width 51 height 25
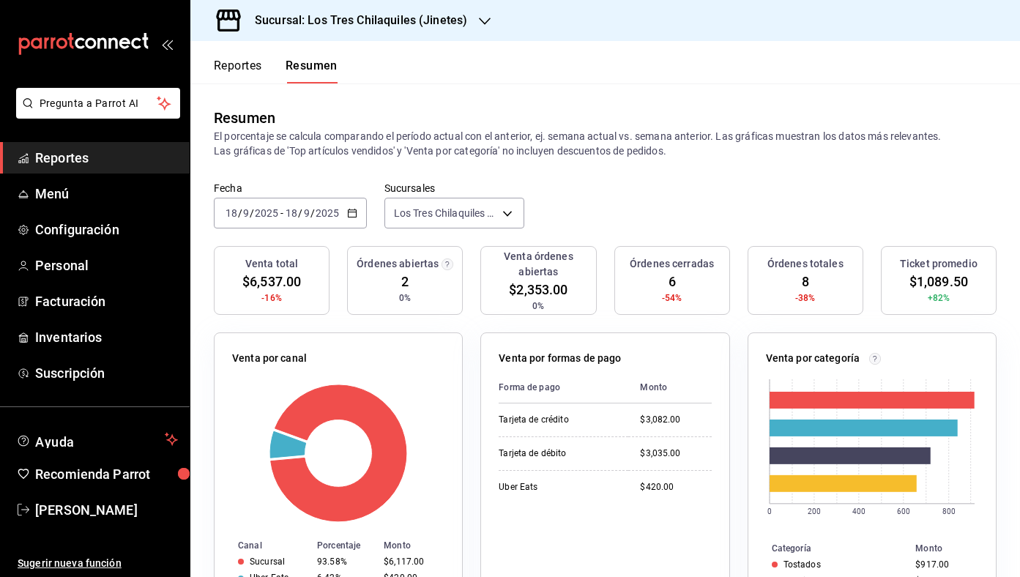
click at [239, 82] on button "Reportes" at bounding box center [238, 71] width 48 height 25
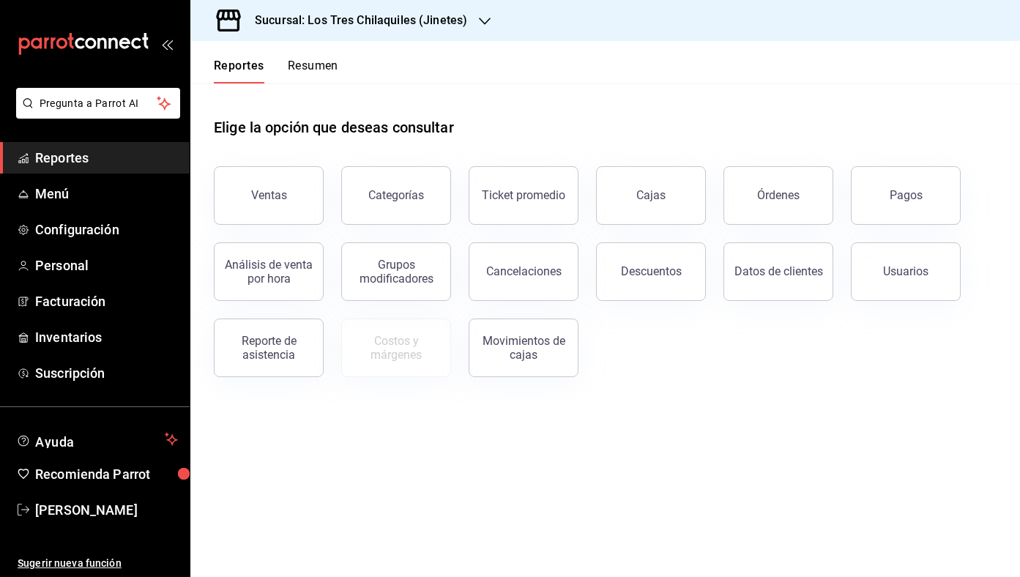
click at [305, 71] on button "Resumen" at bounding box center [313, 71] width 51 height 25
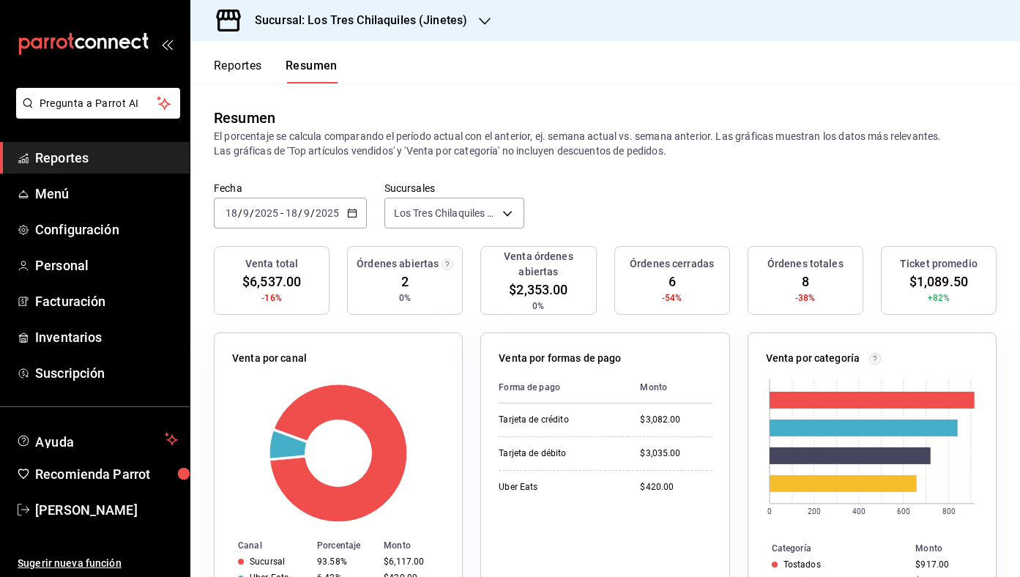
click at [245, 76] on button "Reportes" at bounding box center [238, 71] width 48 height 25
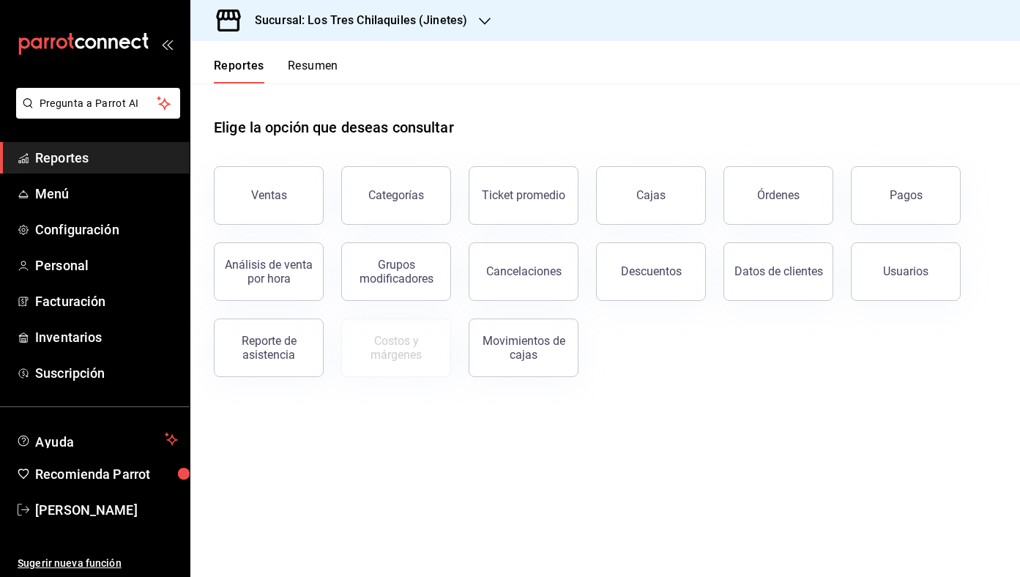
click at [329, 81] on button "Resumen" at bounding box center [313, 71] width 51 height 25
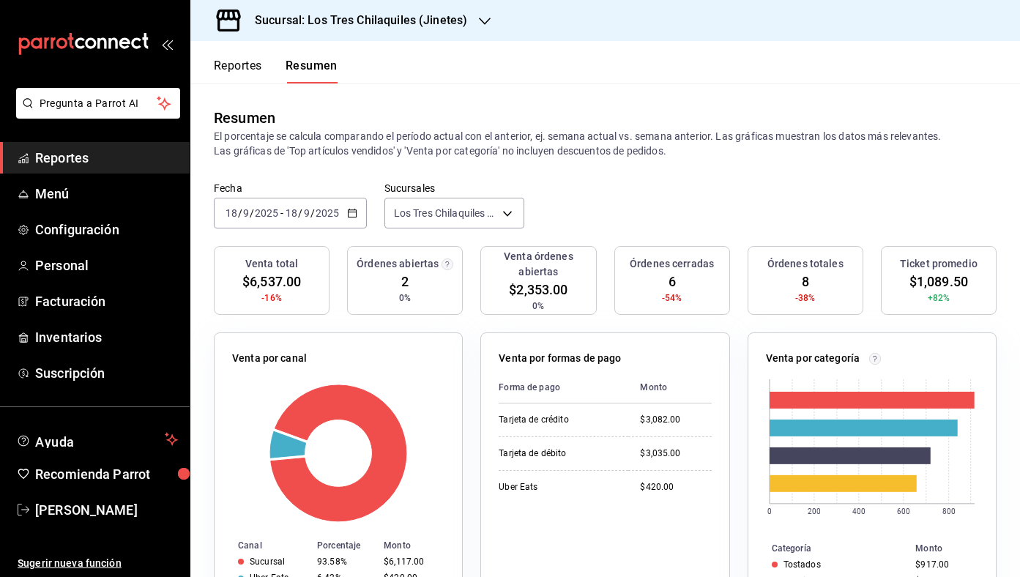
click at [243, 57] on div "Reportes Resumen" at bounding box center [263, 62] width 147 height 42
click at [253, 72] on button "Reportes" at bounding box center [238, 71] width 48 height 25
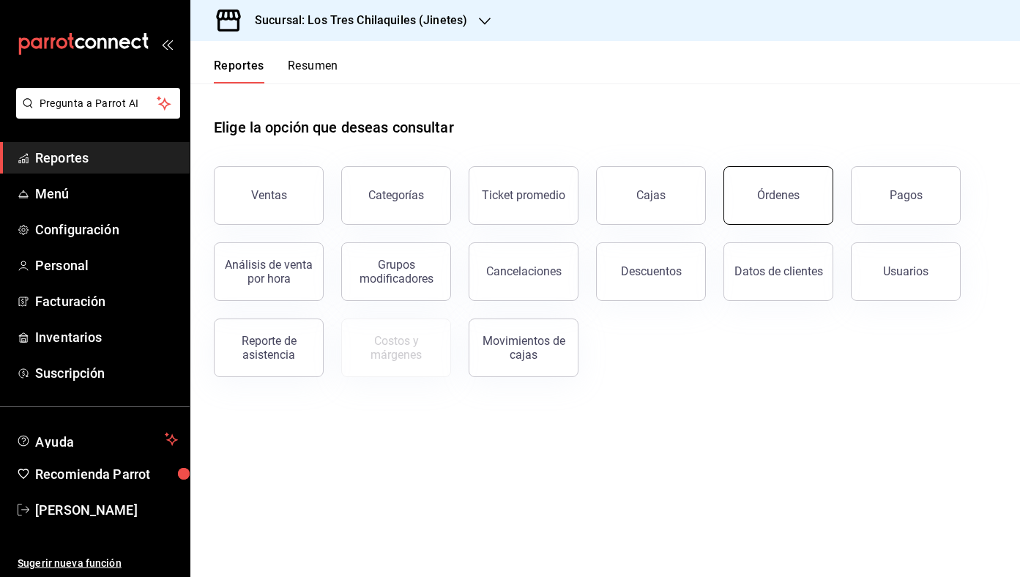
click at [775, 189] on div "Órdenes" at bounding box center [778, 195] width 42 height 14
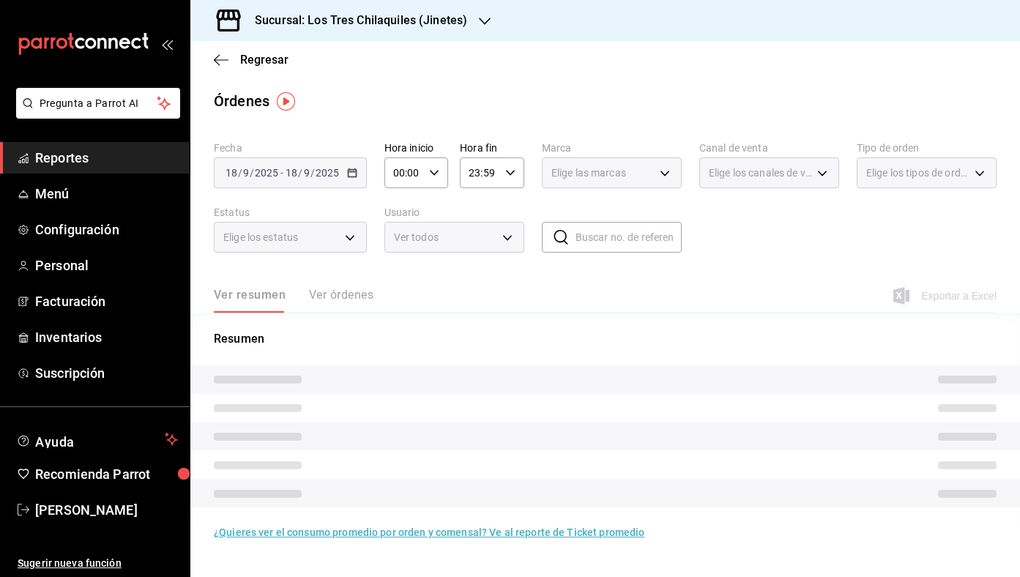
click at [363, 302] on div "Ver resumen Ver órdenes" at bounding box center [294, 300] width 160 height 25
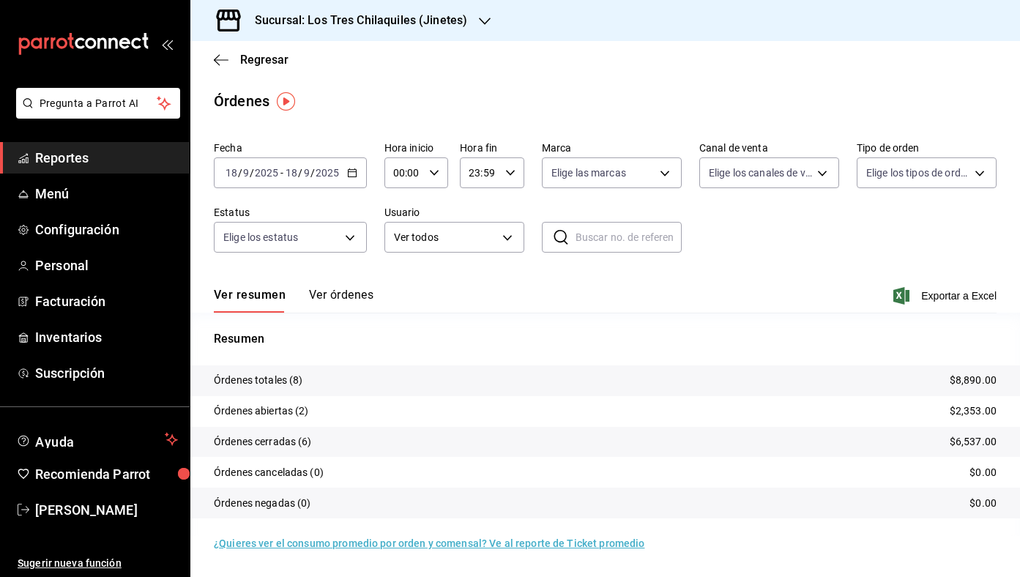
click at [349, 296] on button "Ver órdenes" at bounding box center [341, 300] width 64 height 25
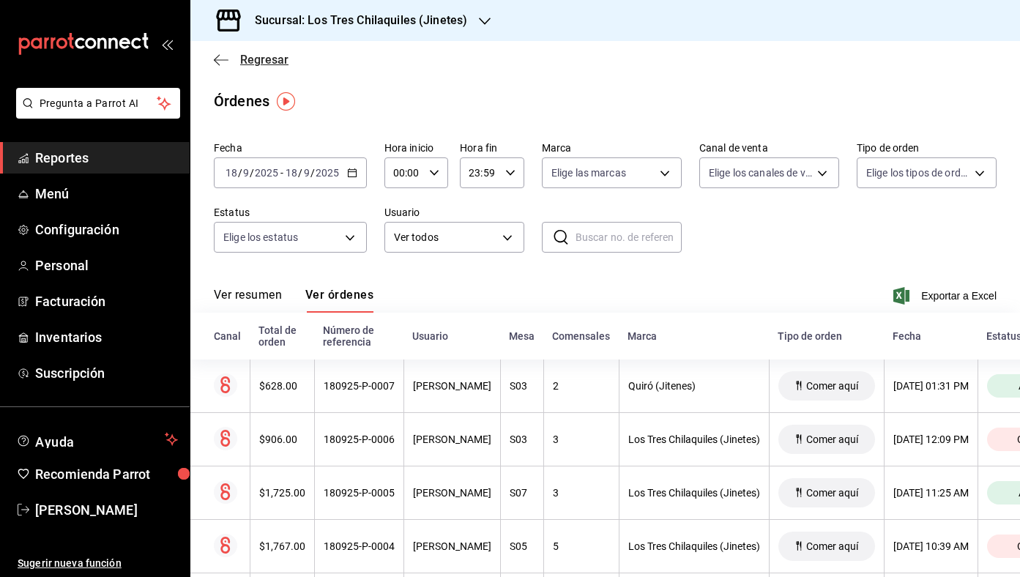
click at [278, 64] on span "Regresar" at bounding box center [264, 60] width 48 height 14
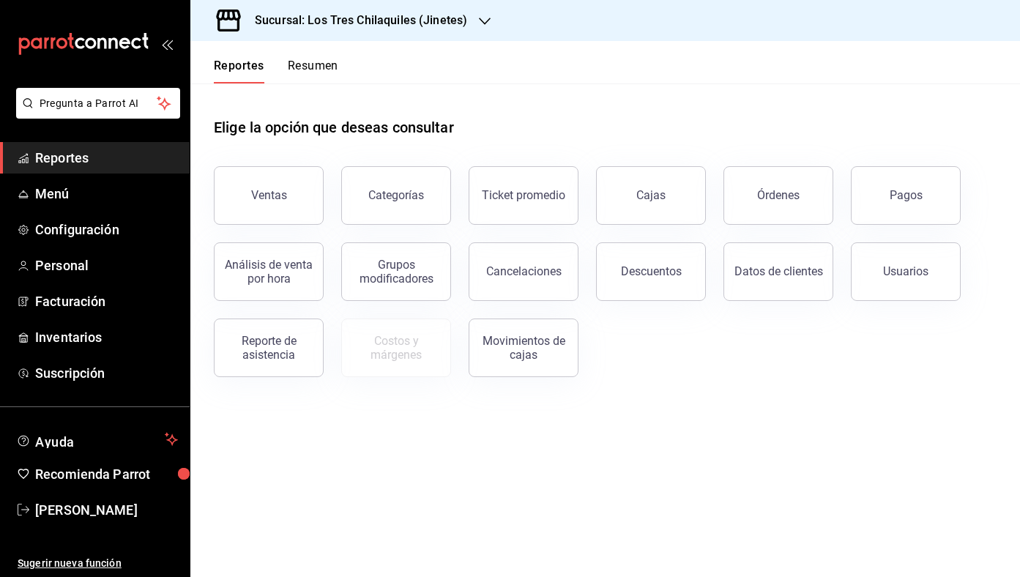
click at [299, 68] on button "Resumen" at bounding box center [313, 71] width 51 height 25
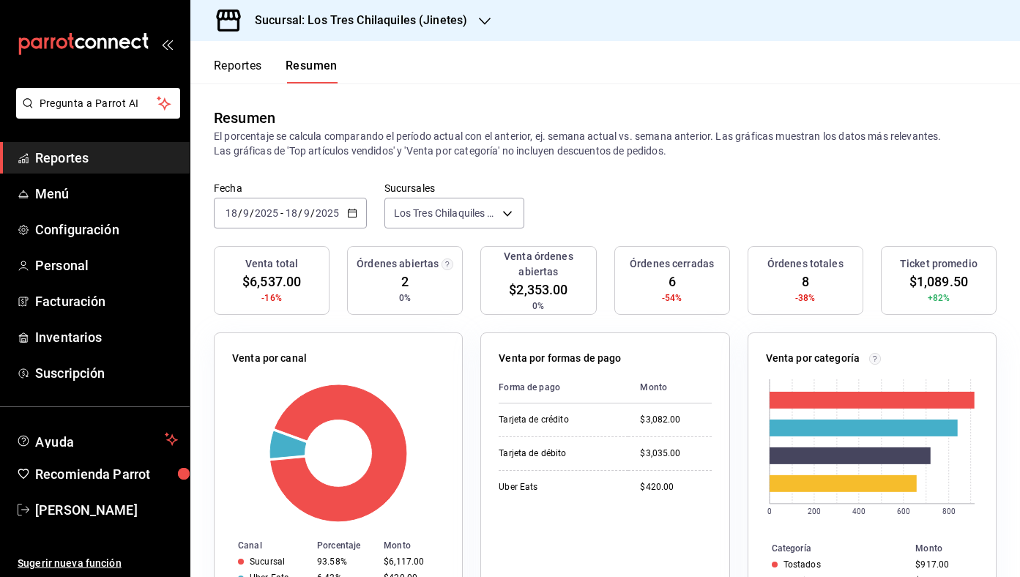
click at [260, 64] on button "Reportes" at bounding box center [238, 71] width 48 height 25
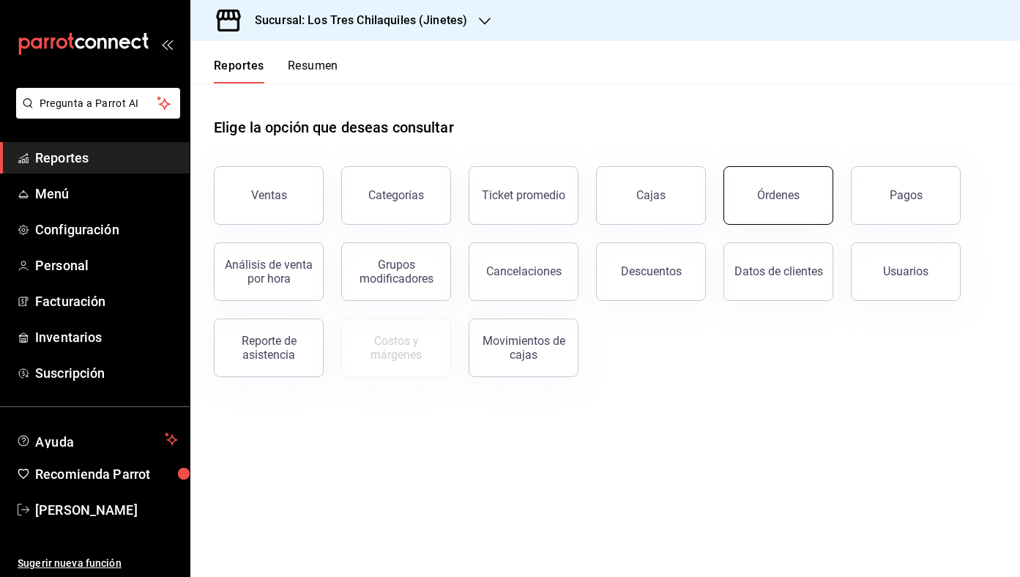
click at [829, 192] on div "Órdenes" at bounding box center [769, 187] width 127 height 76
click at [801, 191] on button "Órdenes" at bounding box center [779, 195] width 110 height 59
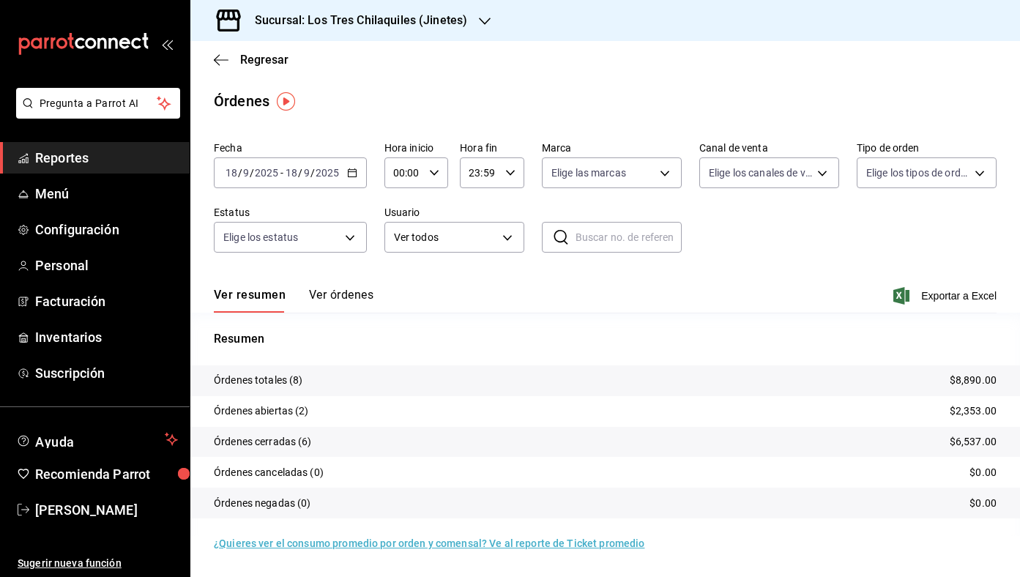
click at [365, 289] on button "Ver órdenes" at bounding box center [341, 300] width 64 height 25
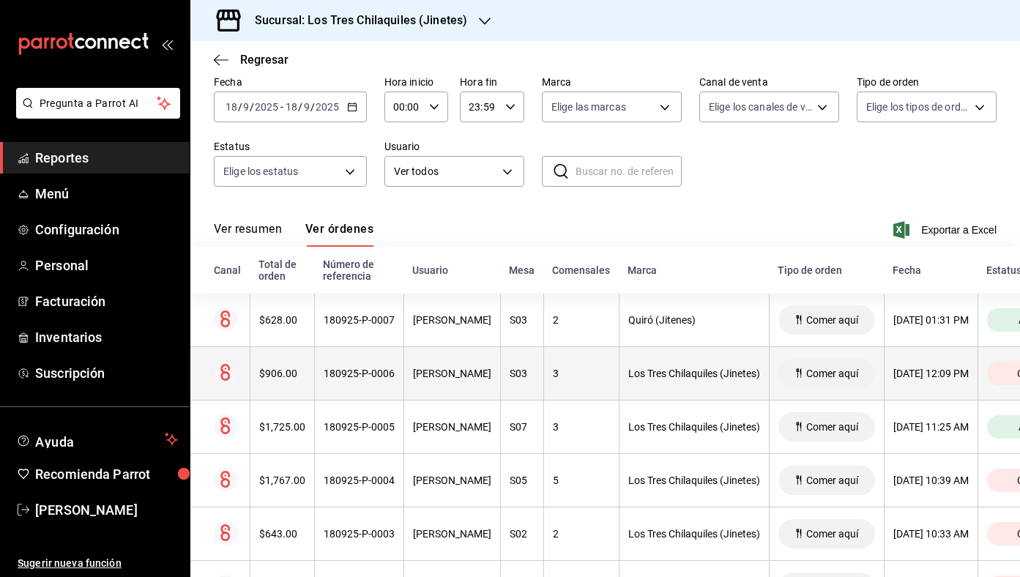
scroll to position [72, 0]
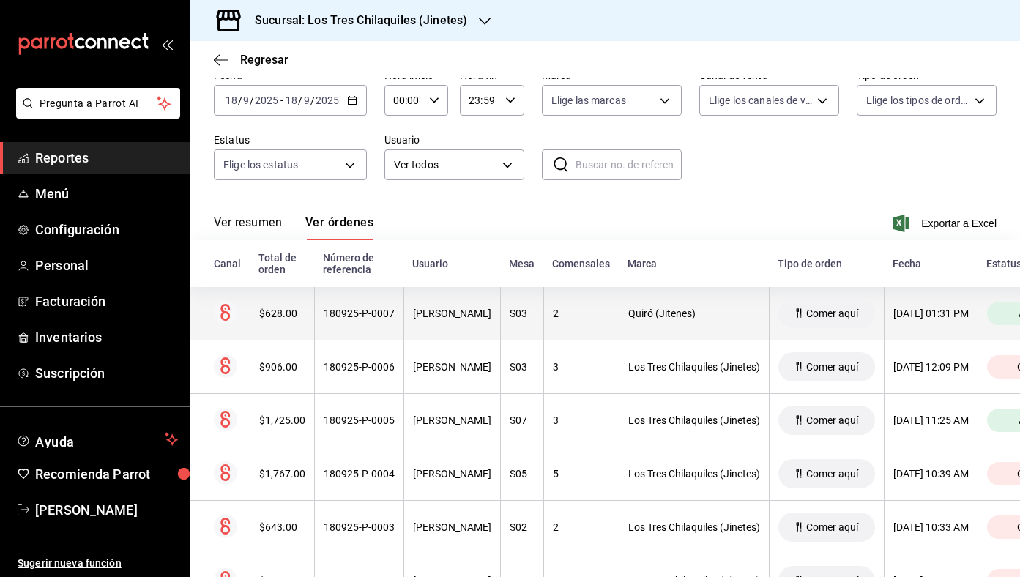
click at [330, 313] on div "180925-P-0007" at bounding box center [359, 314] width 71 height 12
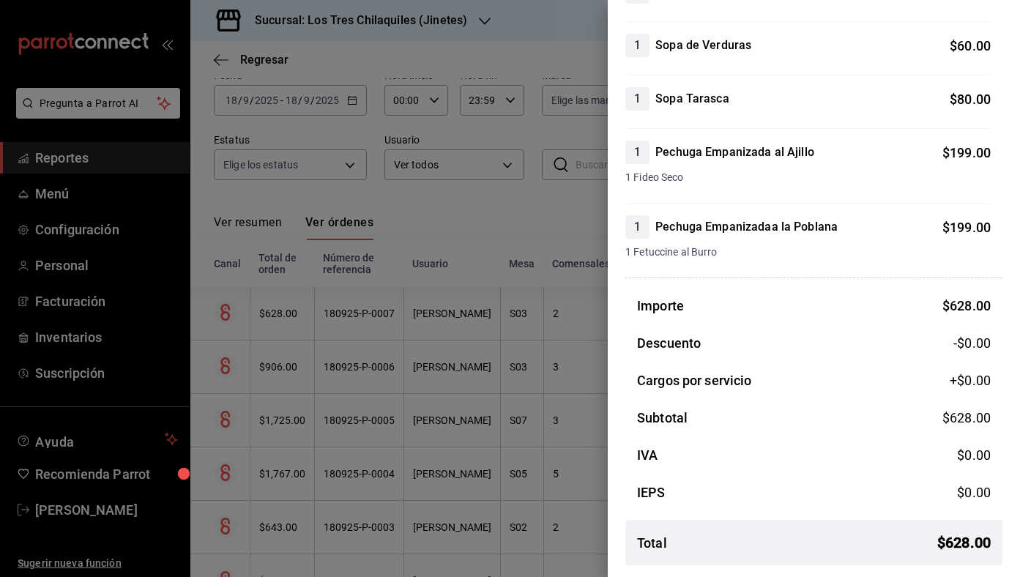
scroll to position [0, 0]
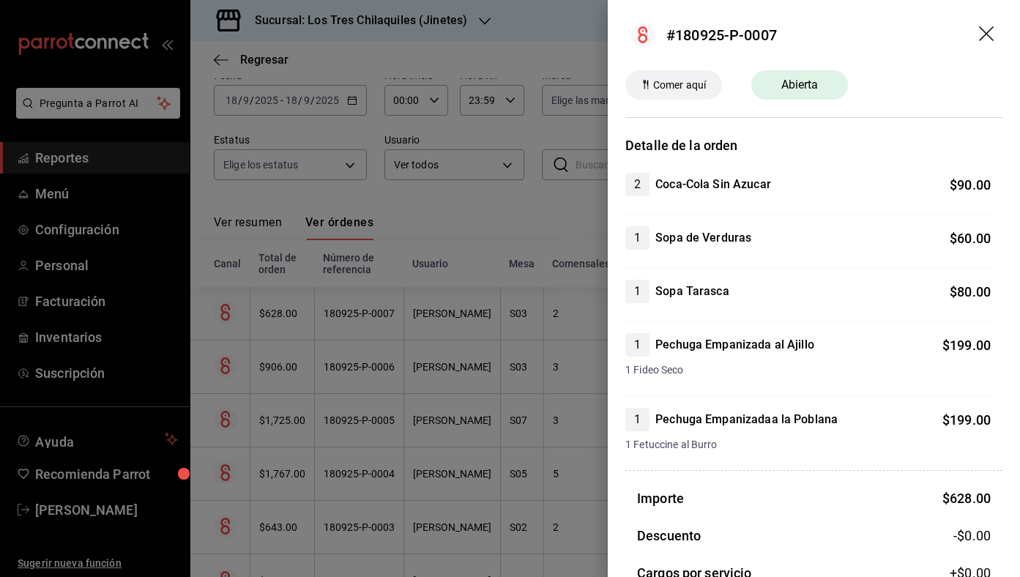
click at [420, 133] on div at bounding box center [510, 288] width 1020 height 577
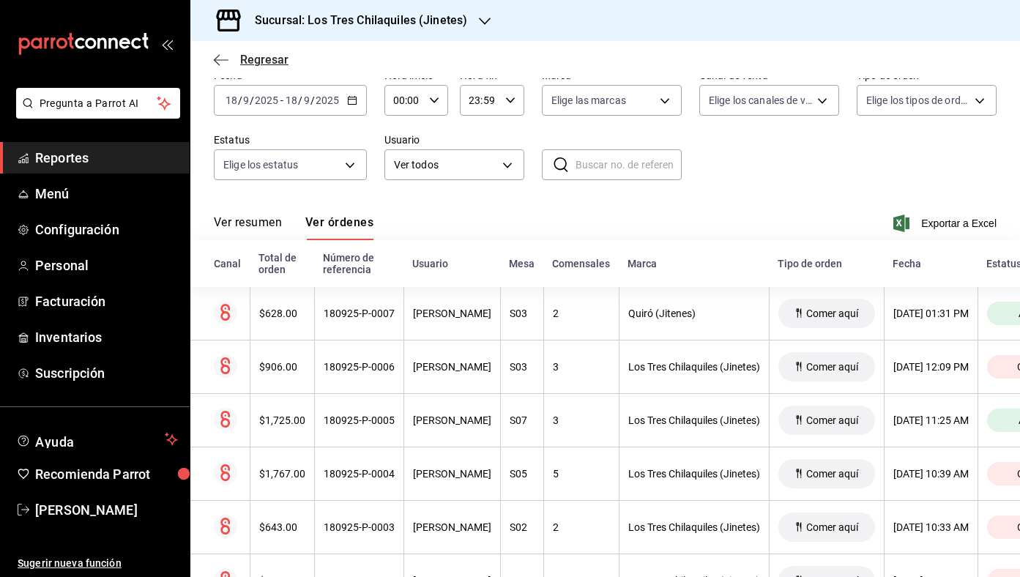
click at [264, 64] on span "Regresar" at bounding box center [264, 60] width 48 height 14
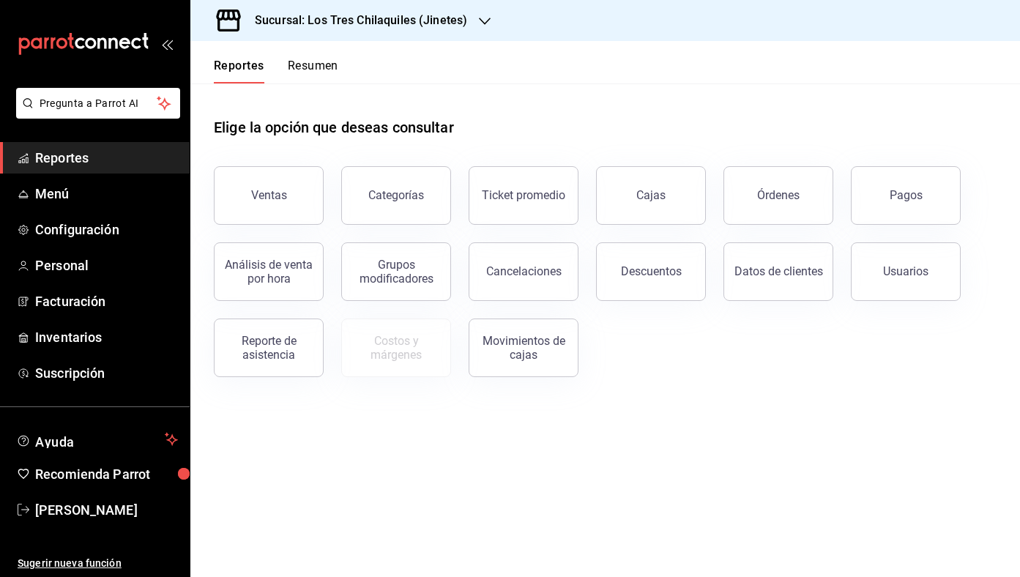
click at [289, 64] on button "Resumen" at bounding box center [313, 71] width 51 height 25
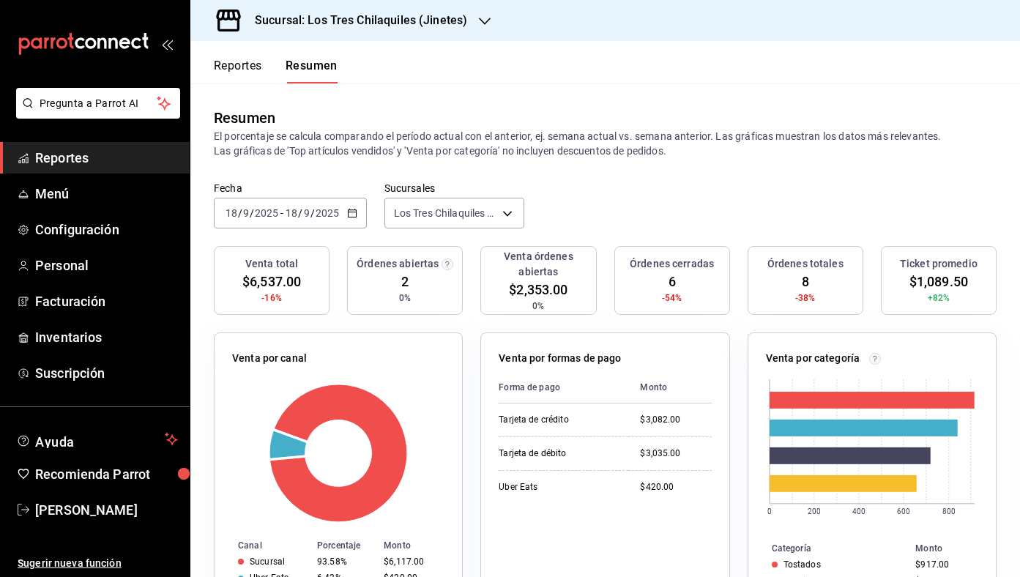
click at [250, 74] on button "Reportes" at bounding box center [238, 71] width 48 height 25
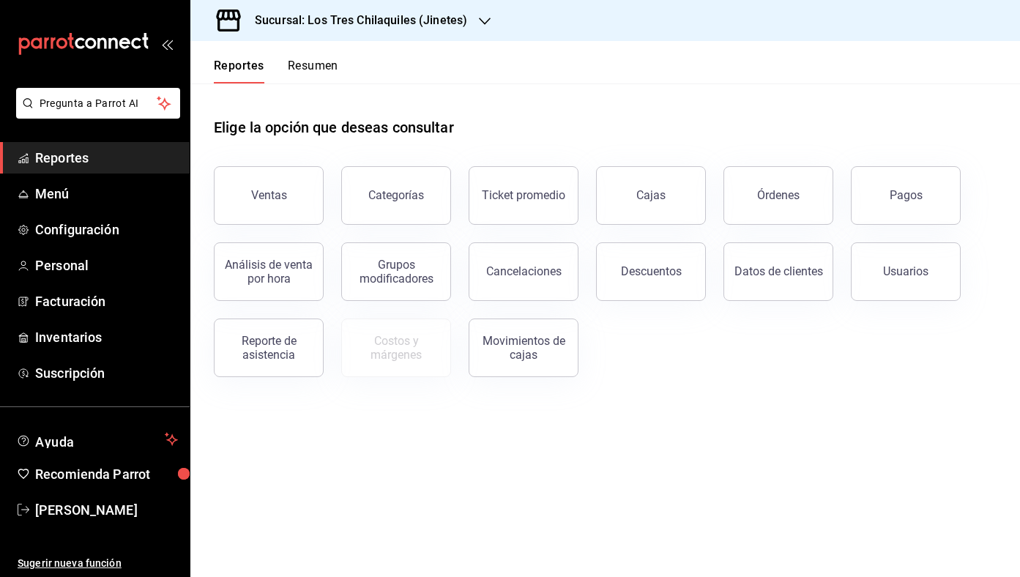
click at [319, 75] on button "Resumen" at bounding box center [313, 71] width 51 height 25
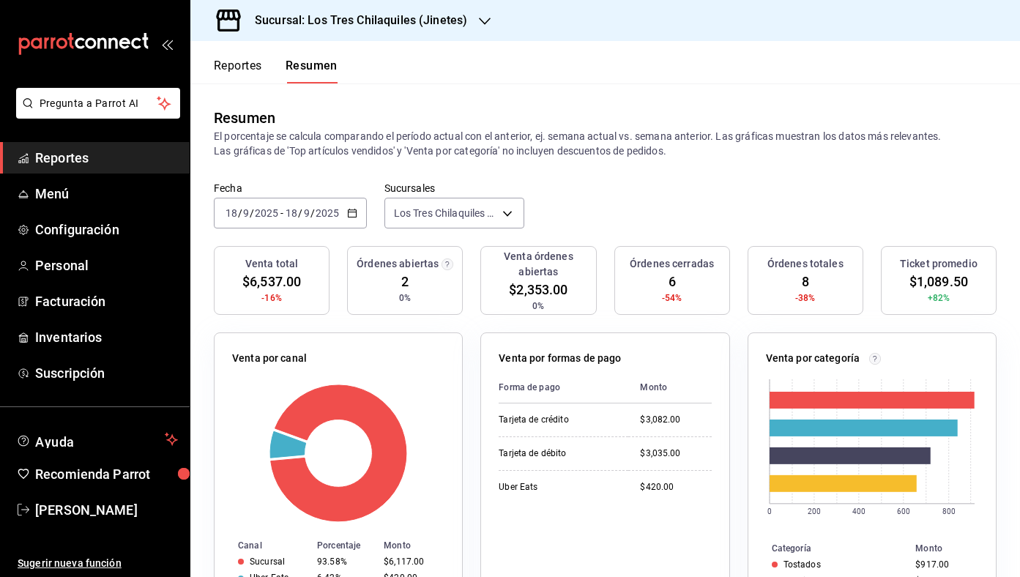
click at [230, 57] on div "Reportes Resumen" at bounding box center [263, 62] width 147 height 42
click at [239, 70] on button "Reportes" at bounding box center [238, 71] width 48 height 25
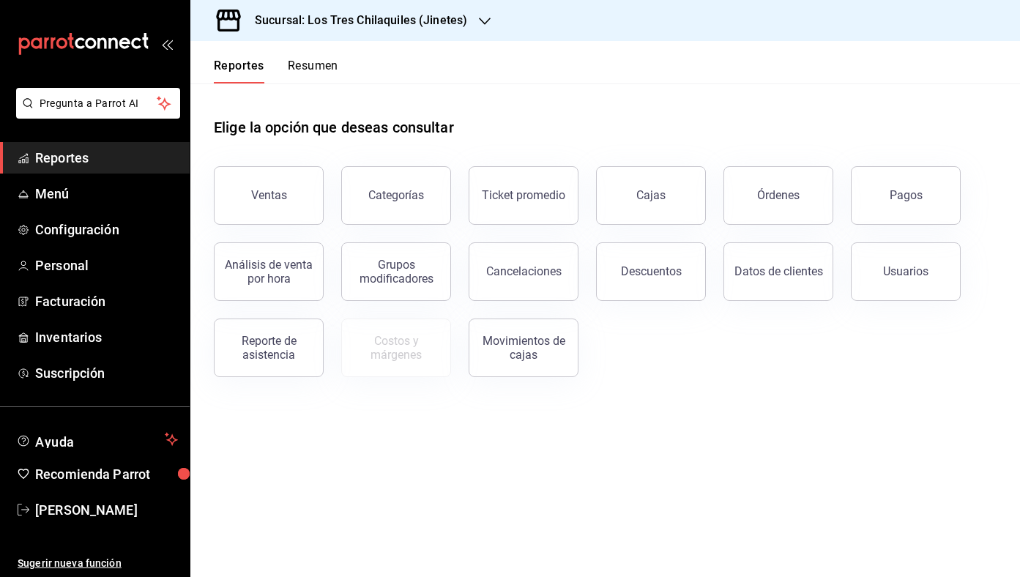
click at [338, 73] on button "Resumen" at bounding box center [313, 71] width 51 height 25
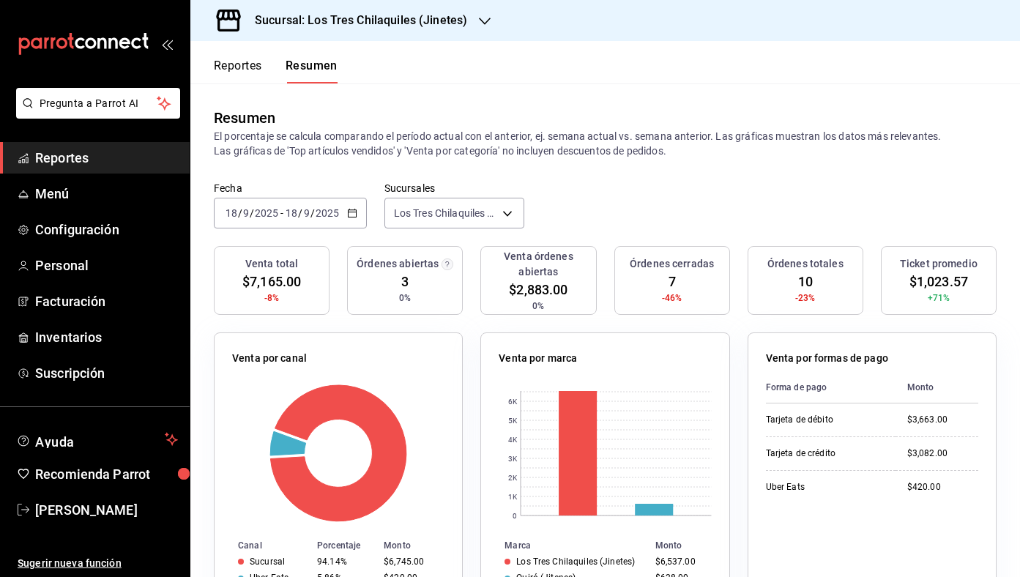
click at [245, 72] on button "Reportes" at bounding box center [238, 71] width 48 height 25
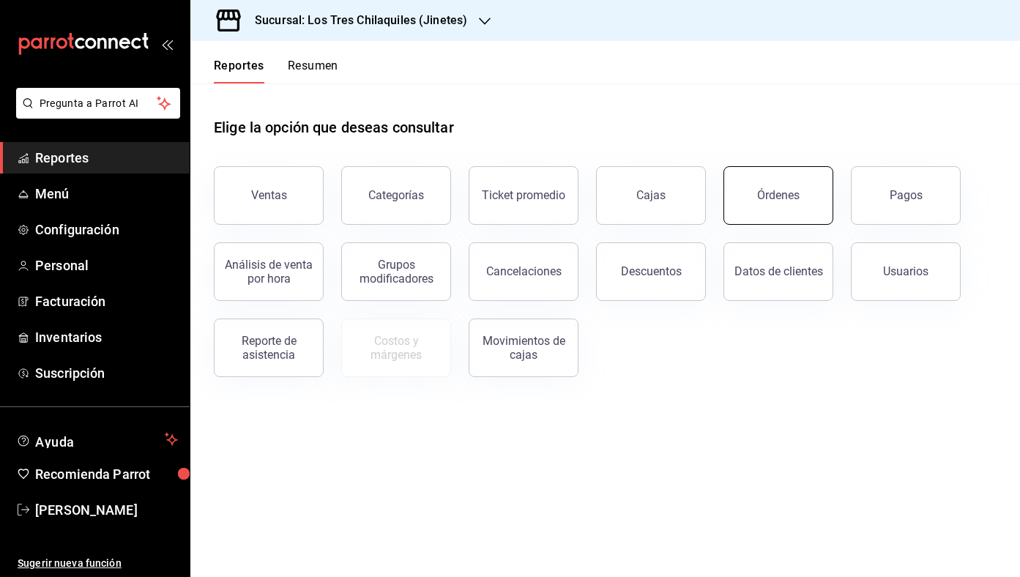
click at [784, 205] on button "Órdenes" at bounding box center [779, 195] width 110 height 59
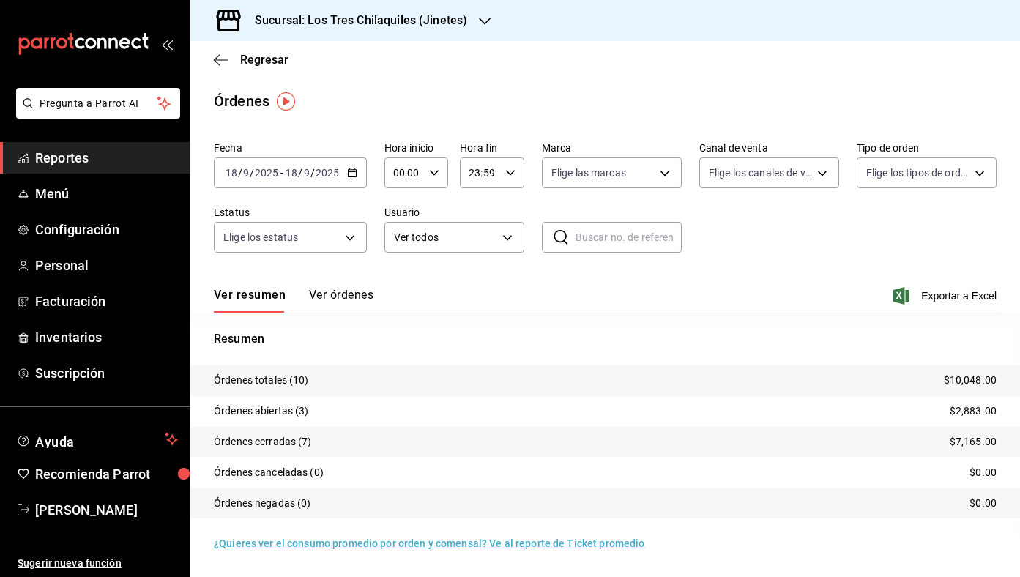
click at [345, 291] on button "Ver órdenes" at bounding box center [341, 300] width 64 height 25
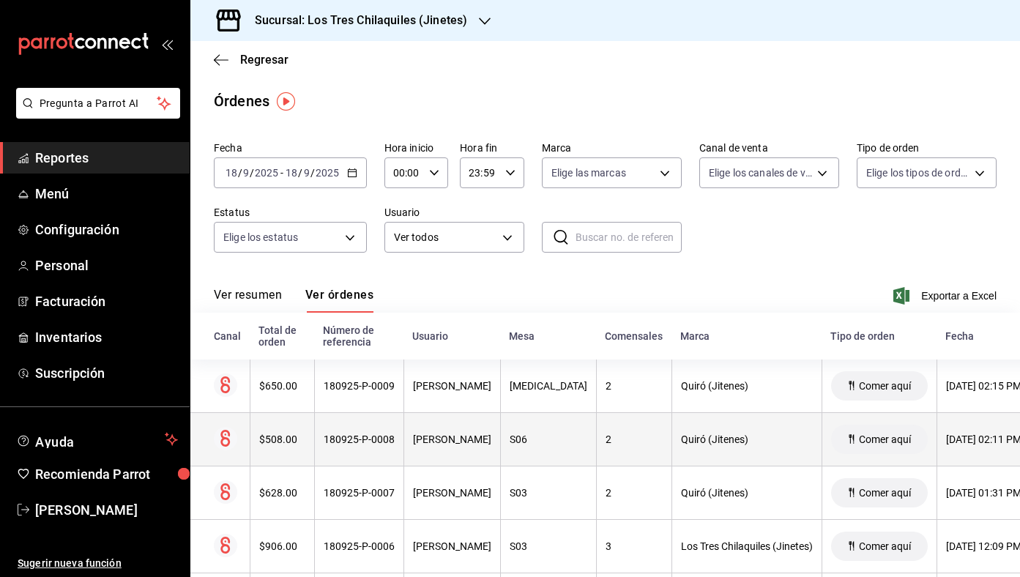
click at [378, 436] on div "180925-P-0008" at bounding box center [359, 440] width 71 height 12
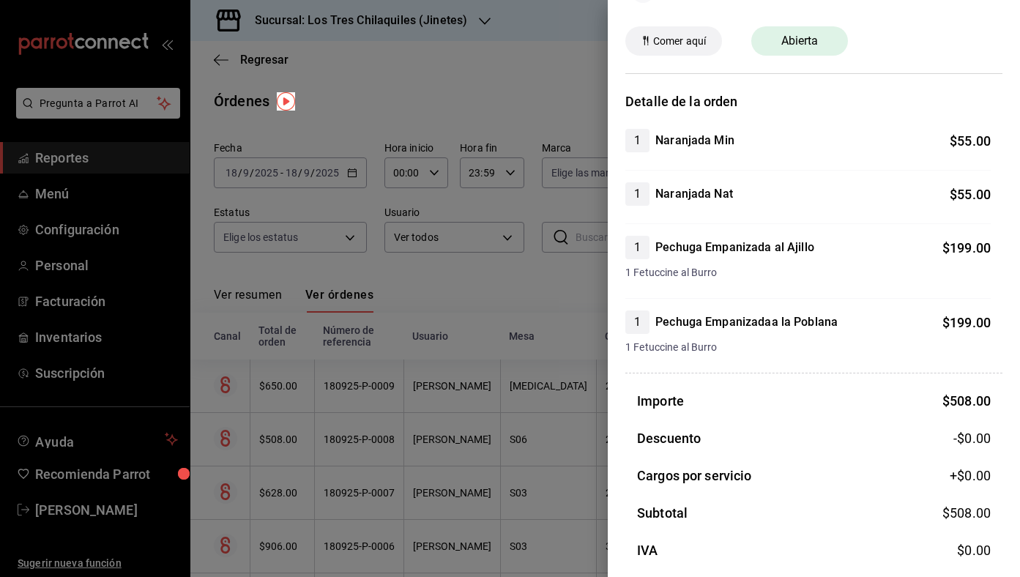
scroll to position [139, 0]
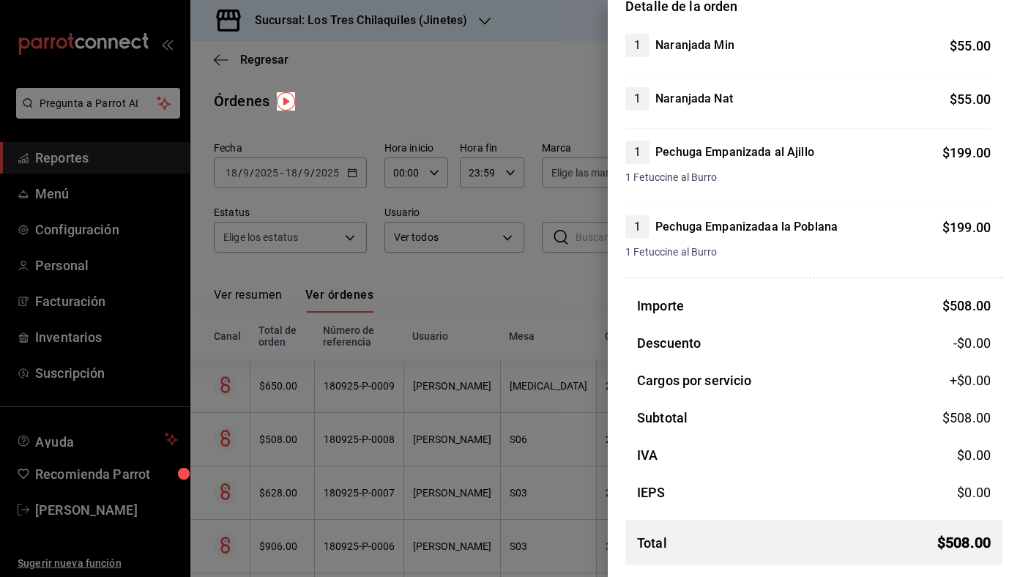
click at [524, 396] on div at bounding box center [510, 288] width 1020 height 577
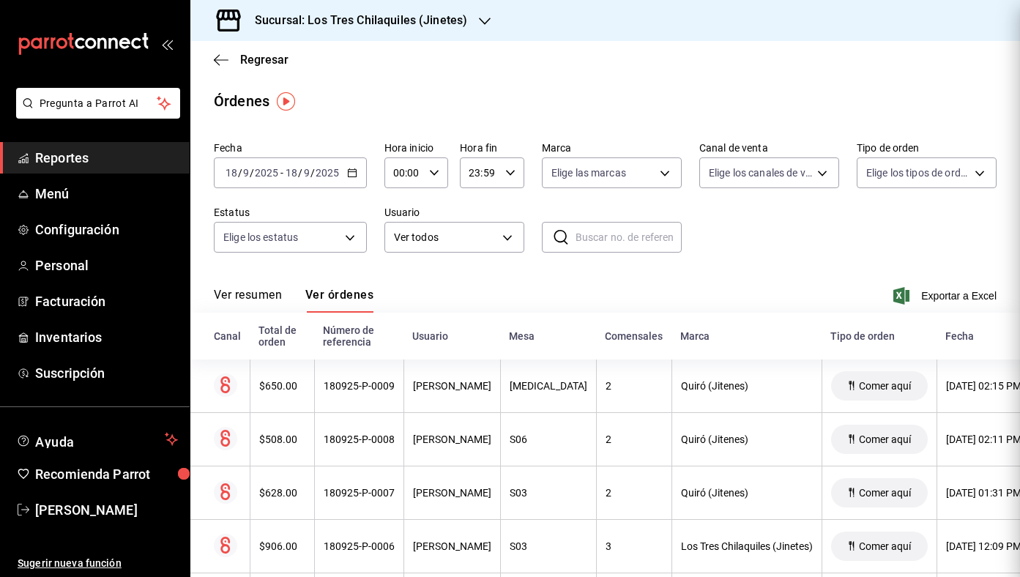
scroll to position [0, 0]
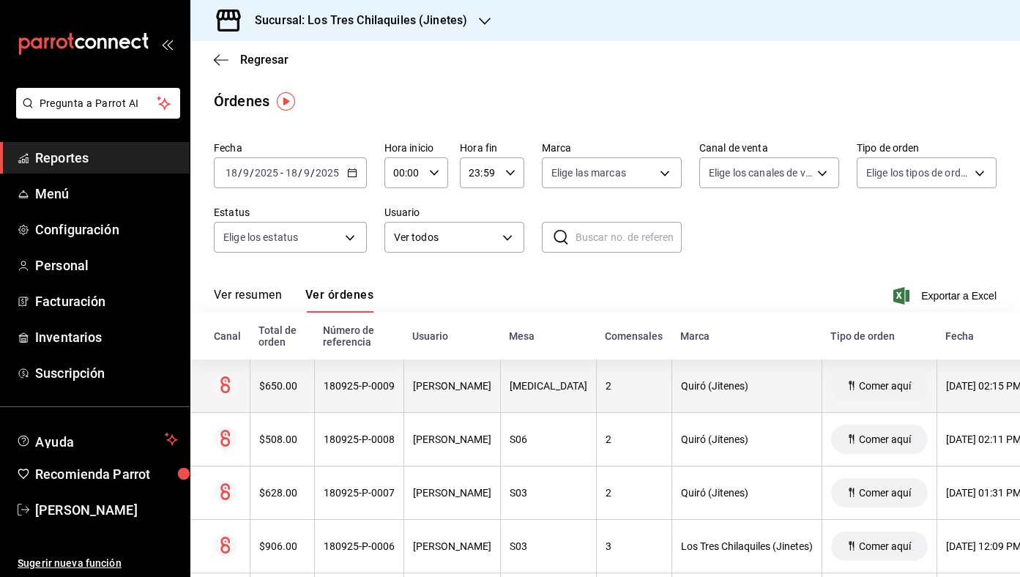
click at [451, 396] on th "[PERSON_NAME]" at bounding box center [451, 386] width 97 height 53
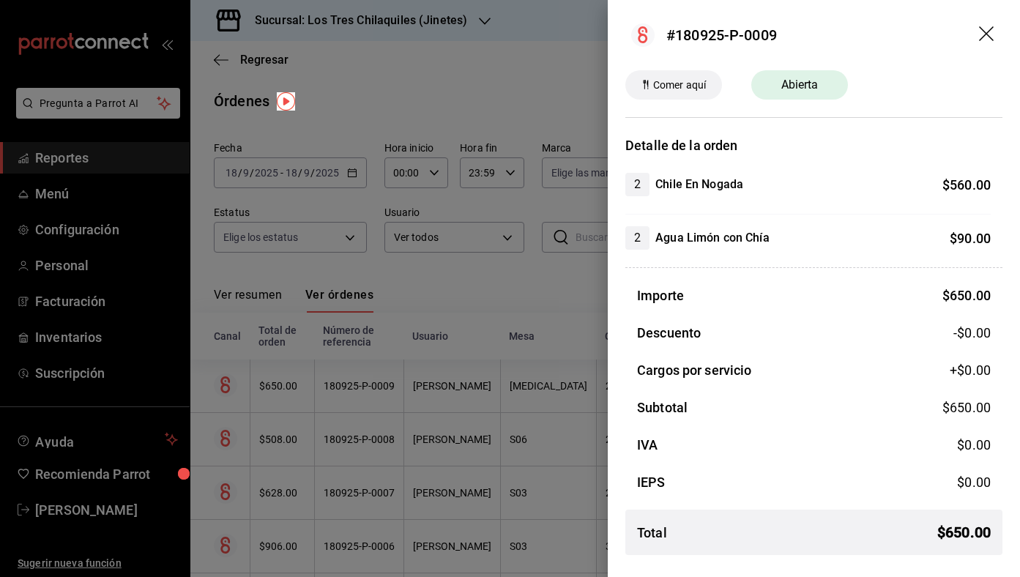
click at [453, 409] on div at bounding box center [510, 288] width 1020 height 577
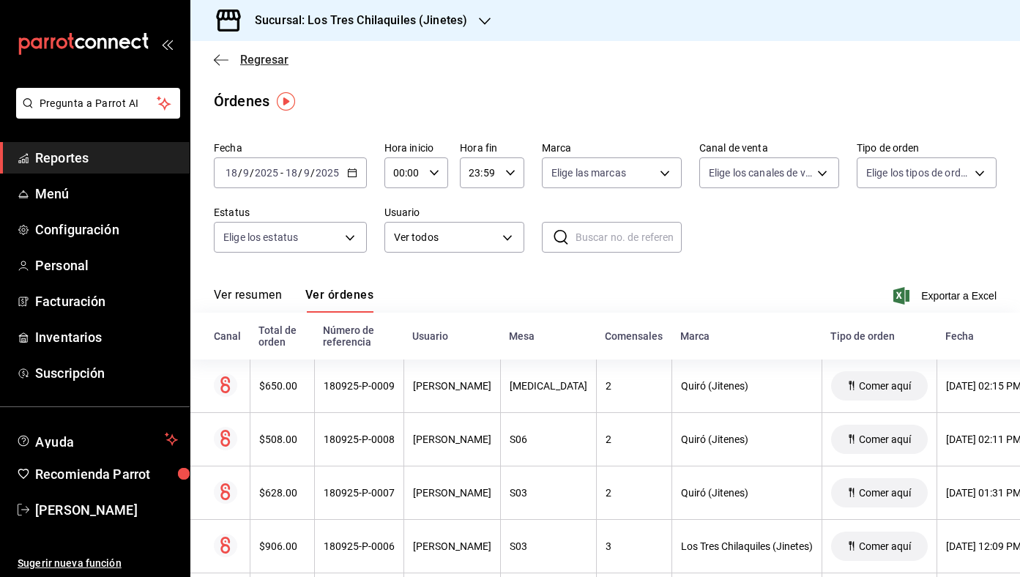
click at [261, 58] on span "Regresar" at bounding box center [264, 60] width 48 height 14
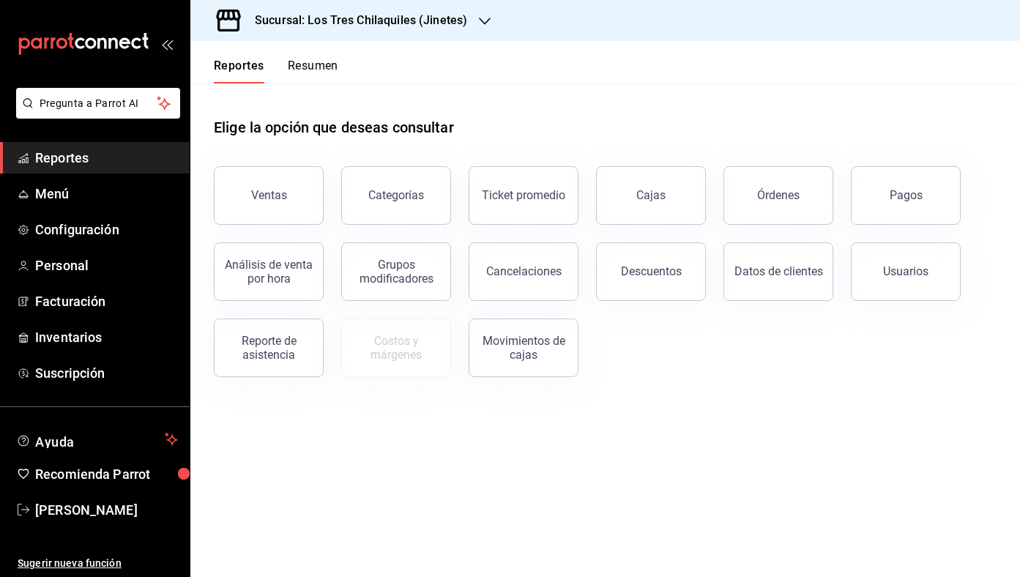
click at [297, 64] on button "Resumen" at bounding box center [313, 71] width 51 height 25
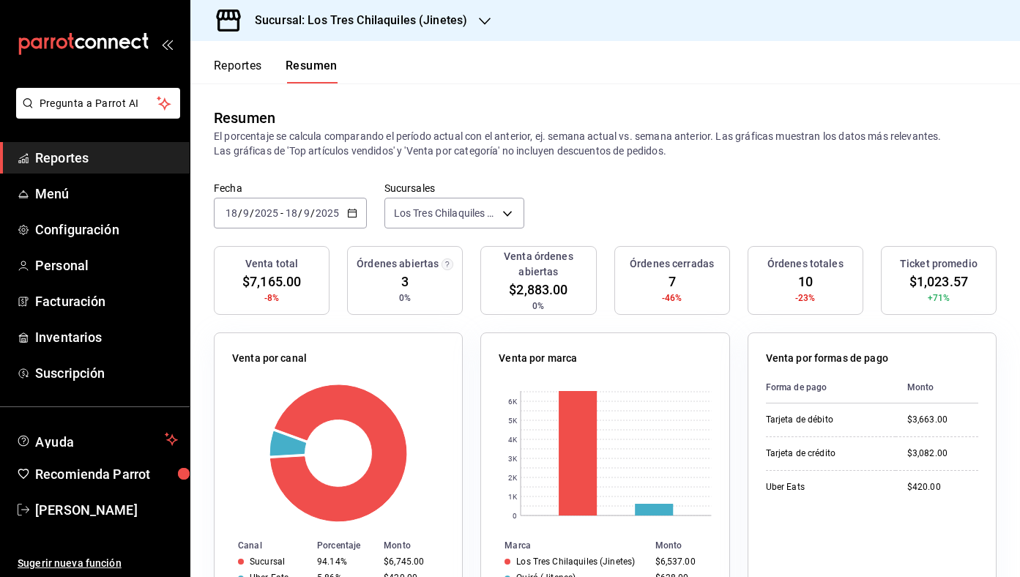
click at [234, 72] on button "Reportes" at bounding box center [238, 71] width 48 height 25
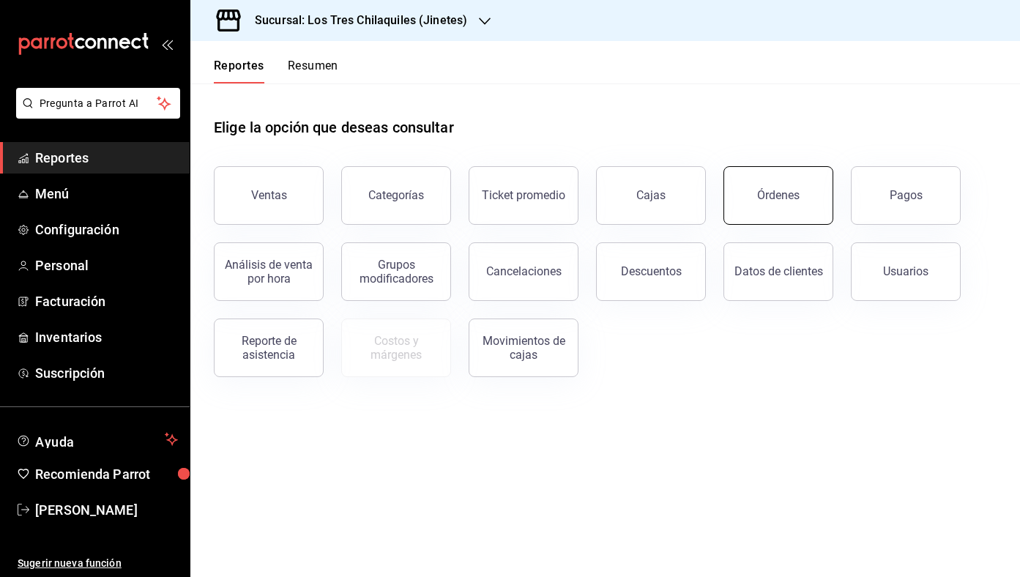
click at [784, 207] on button "Órdenes" at bounding box center [779, 195] width 110 height 59
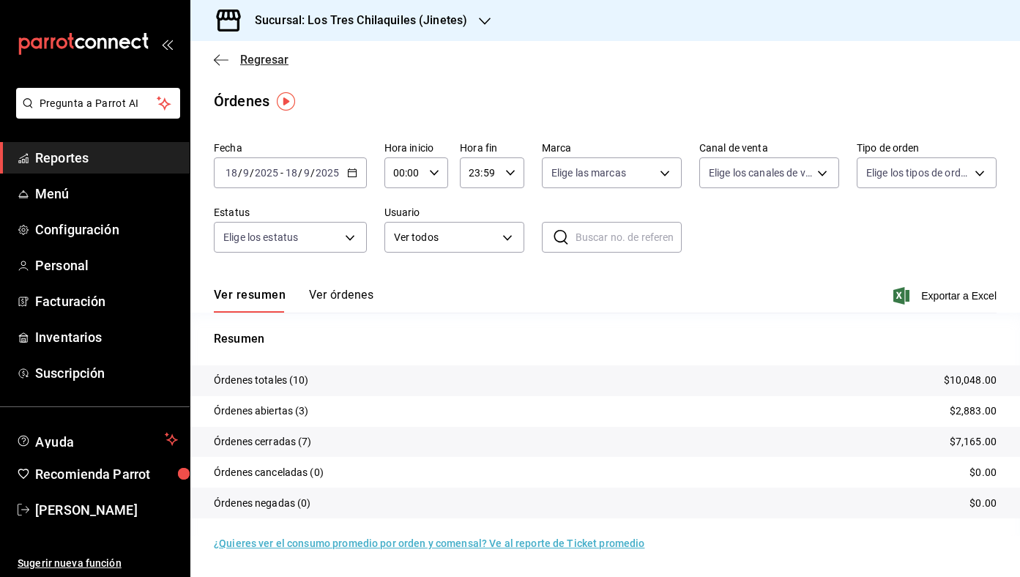
click at [268, 62] on span "Regresar" at bounding box center [264, 60] width 48 height 14
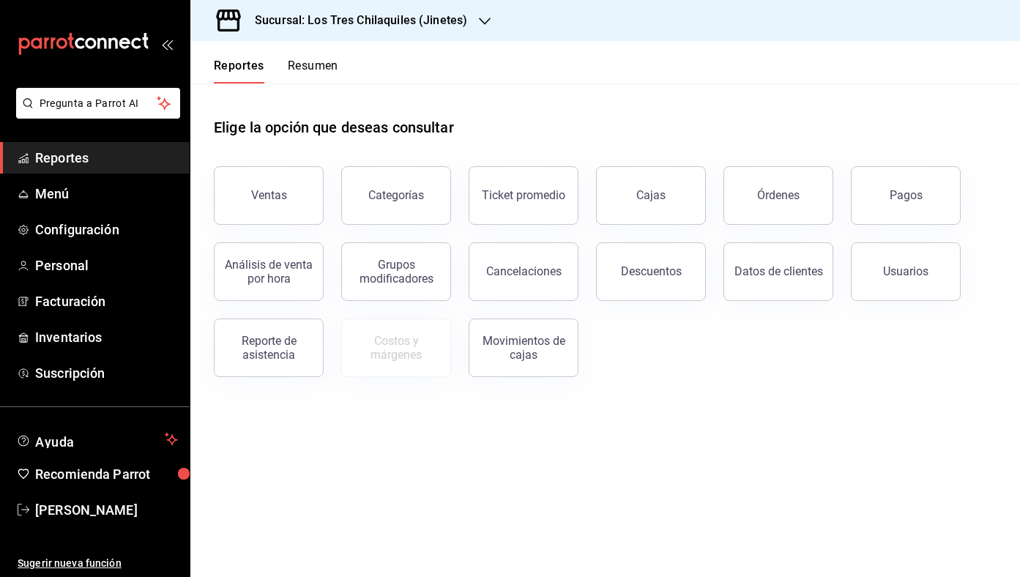
click at [318, 95] on div "Elige la opción que deseas consultar" at bounding box center [605, 115] width 783 height 65
click at [318, 63] on button "Resumen" at bounding box center [313, 71] width 51 height 25
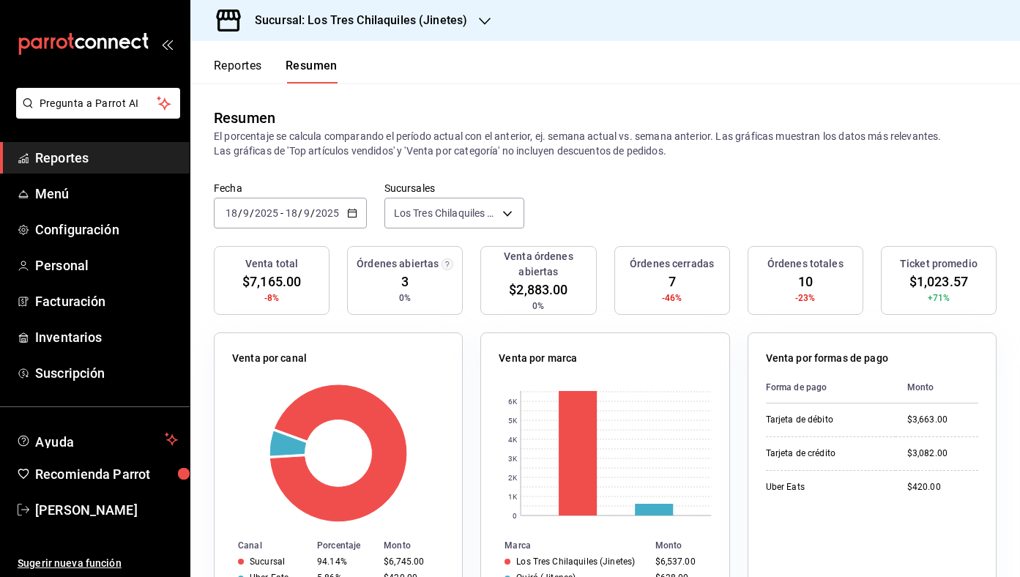
click at [229, 71] on button "Reportes" at bounding box center [238, 71] width 48 height 25
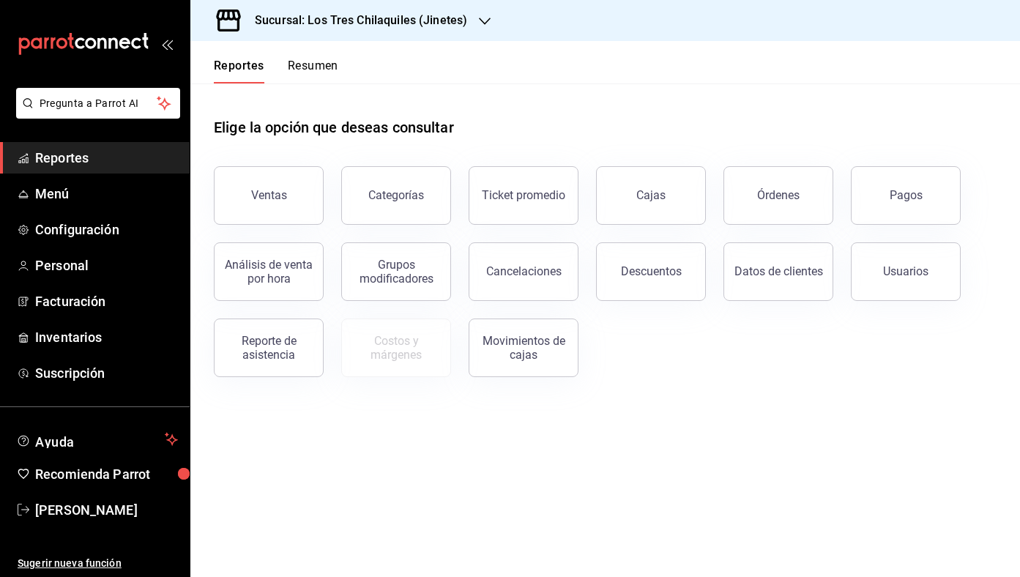
click at [313, 70] on button "Resumen" at bounding box center [313, 71] width 51 height 25
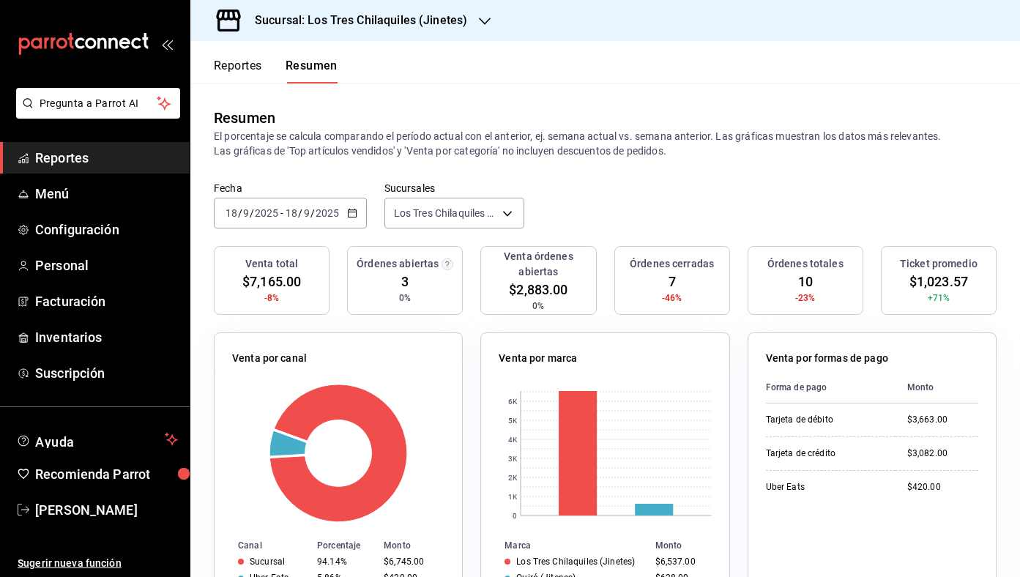
click at [248, 70] on button "Reportes" at bounding box center [238, 71] width 48 height 25
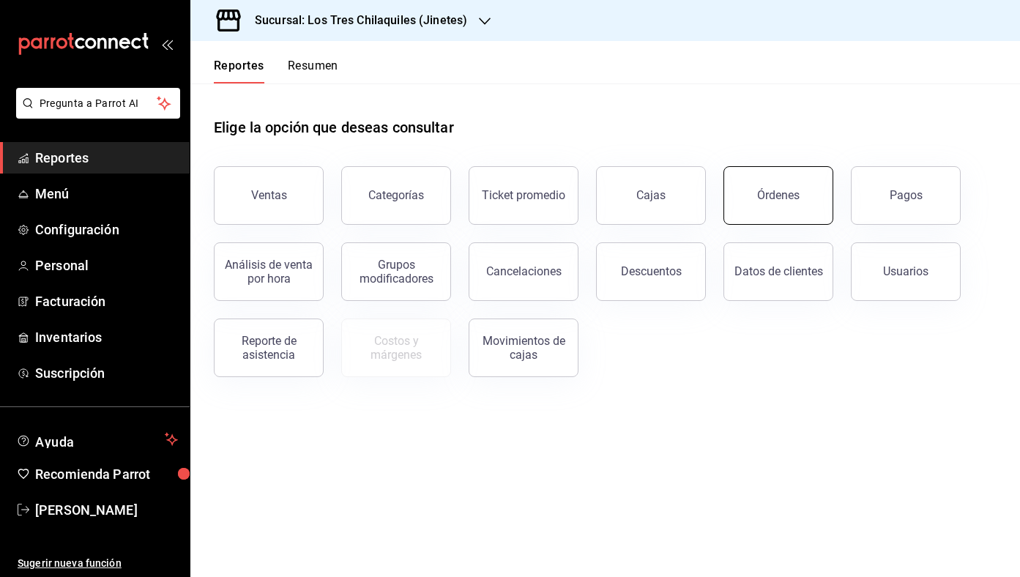
click at [790, 190] on div "Órdenes" at bounding box center [778, 195] width 42 height 14
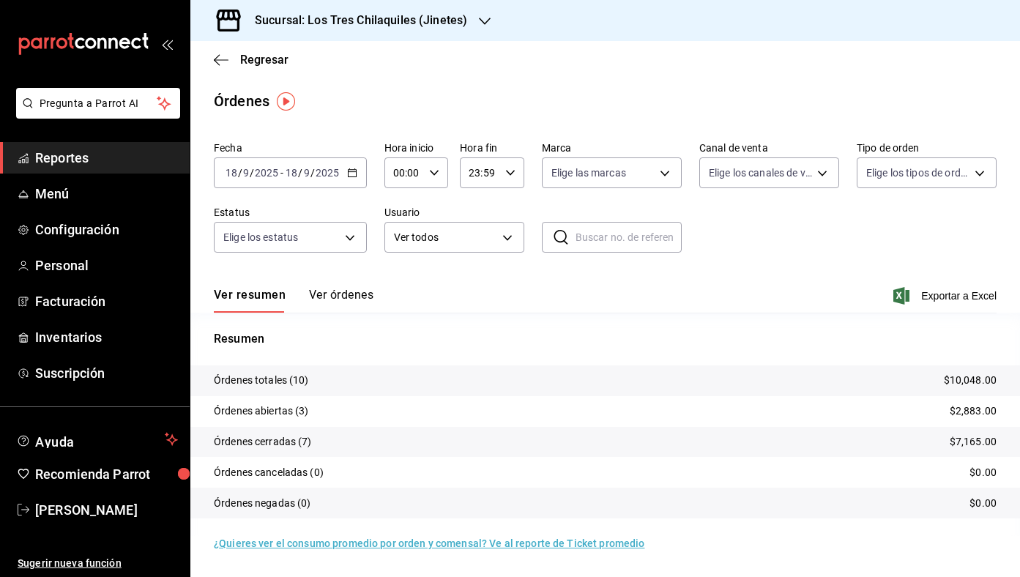
click at [332, 295] on button "Ver órdenes" at bounding box center [341, 300] width 64 height 25
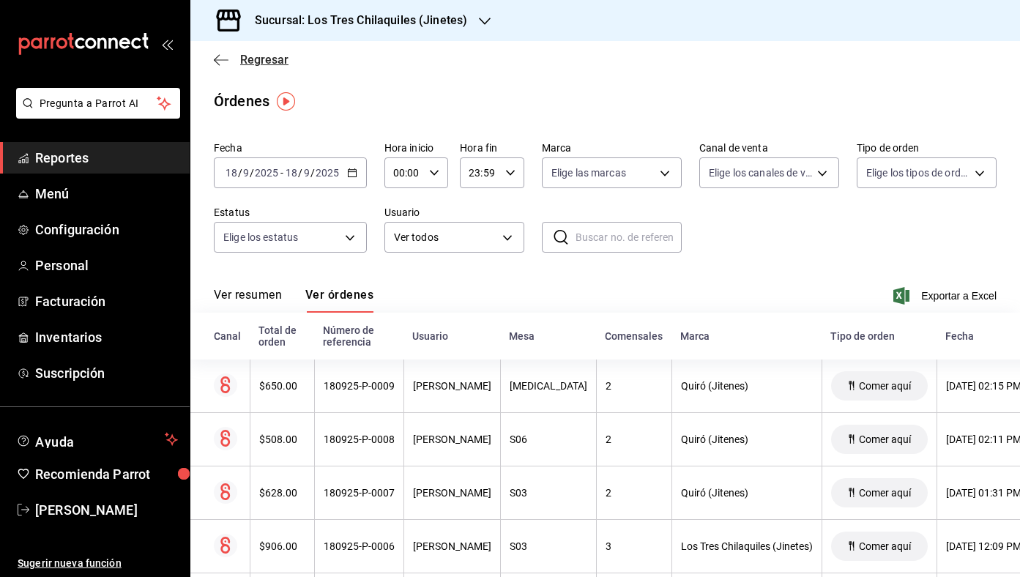
click at [267, 59] on span "Regresar" at bounding box center [264, 60] width 48 height 14
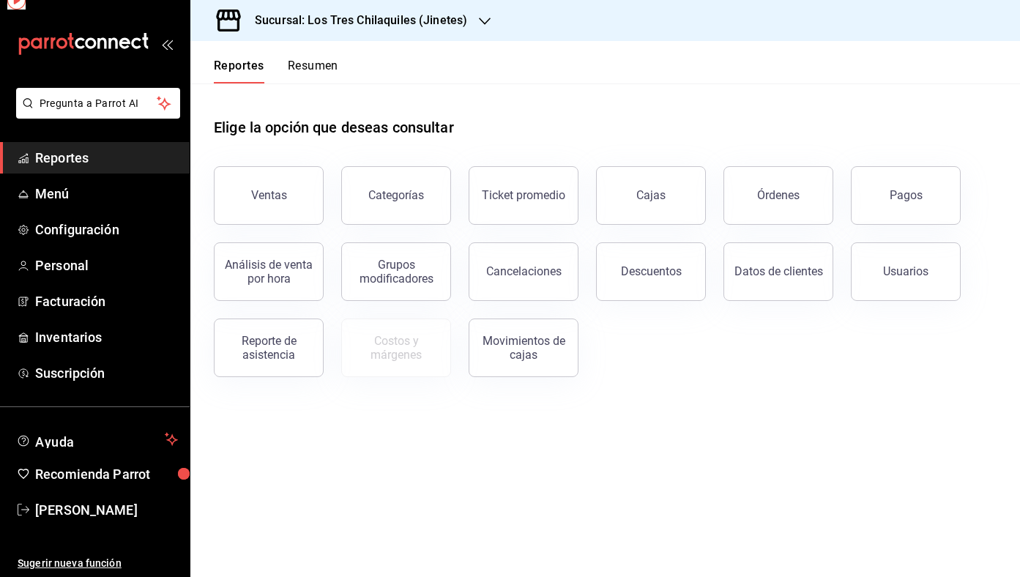
click at [324, 78] on button "Resumen" at bounding box center [313, 71] width 51 height 25
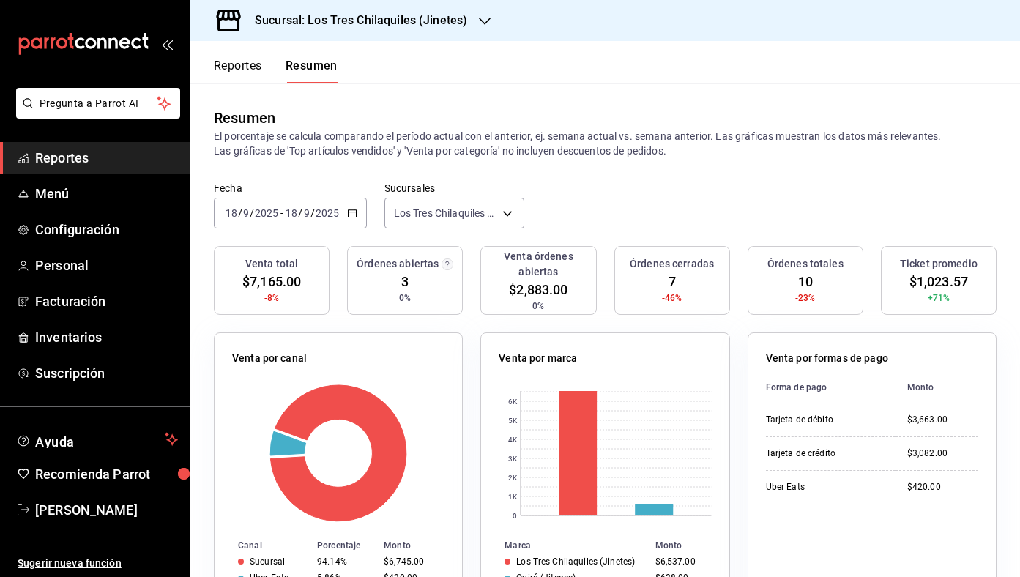
click at [246, 65] on button "Reportes" at bounding box center [238, 71] width 48 height 25
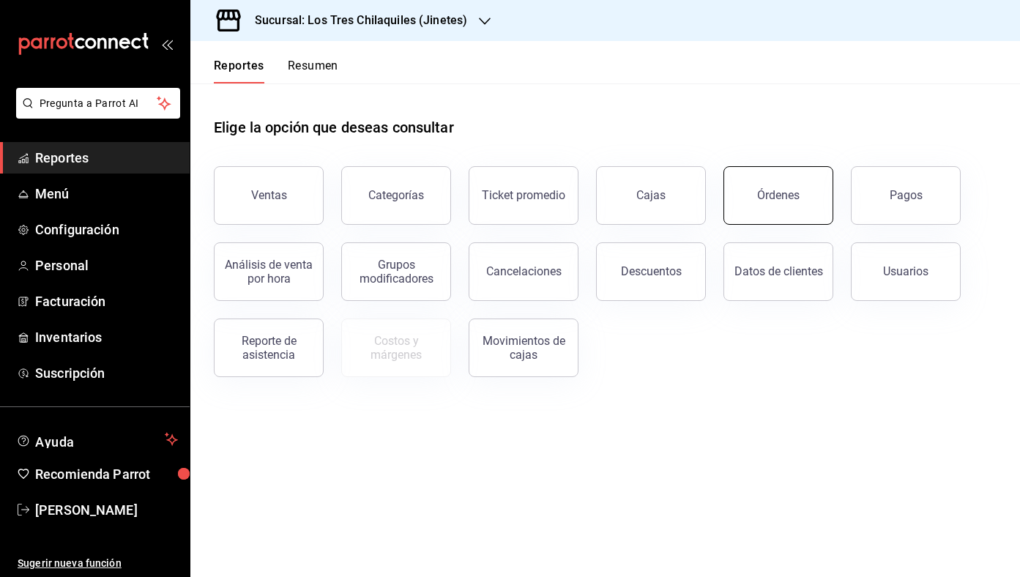
click at [782, 186] on button "Órdenes" at bounding box center [779, 195] width 110 height 59
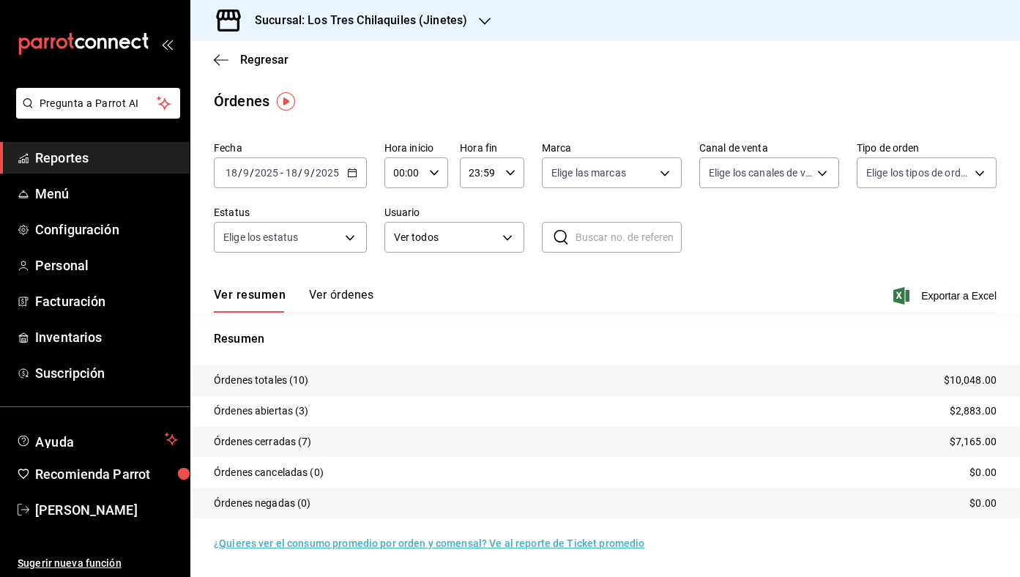
click at [357, 295] on button "Ver órdenes" at bounding box center [341, 300] width 64 height 25
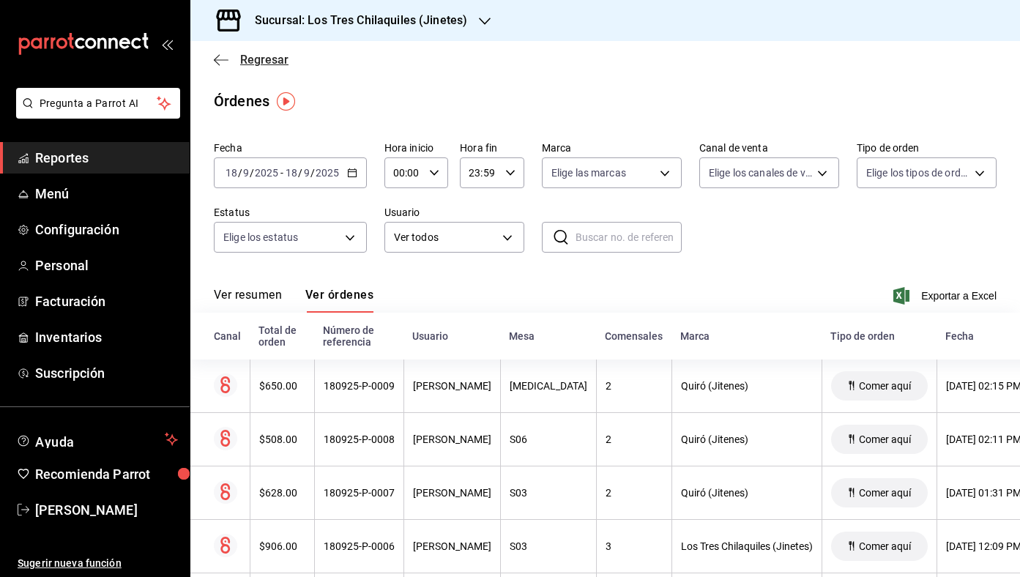
click at [255, 59] on span "Regresar" at bounding box center [264, 60] width 48 height 14
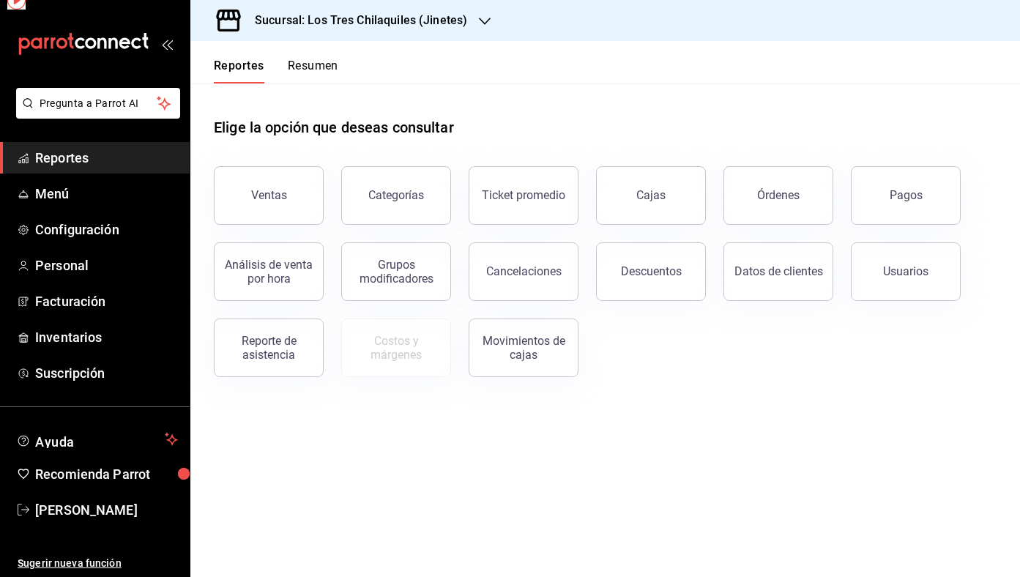
click at [273, 59] on div "Reportes Resumen" at bounding box center [276, 71] width 124 height 25
click at [313, 76] on button "Resumen" at bounding box center [313, 71] width 51 height 25
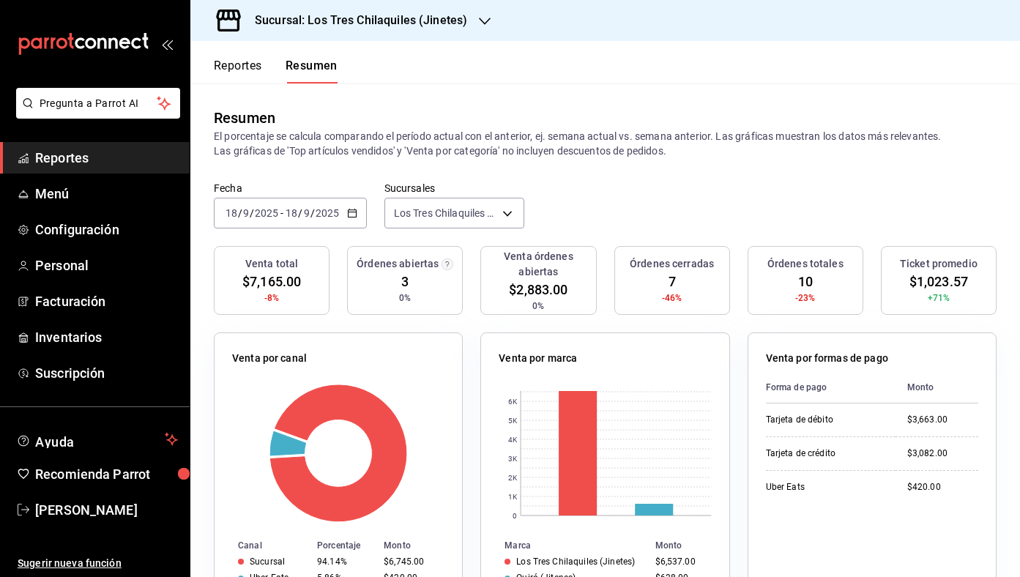
click at [253, 67] on button "Reportes" at bounding box center [238, 71] width 48 height 25
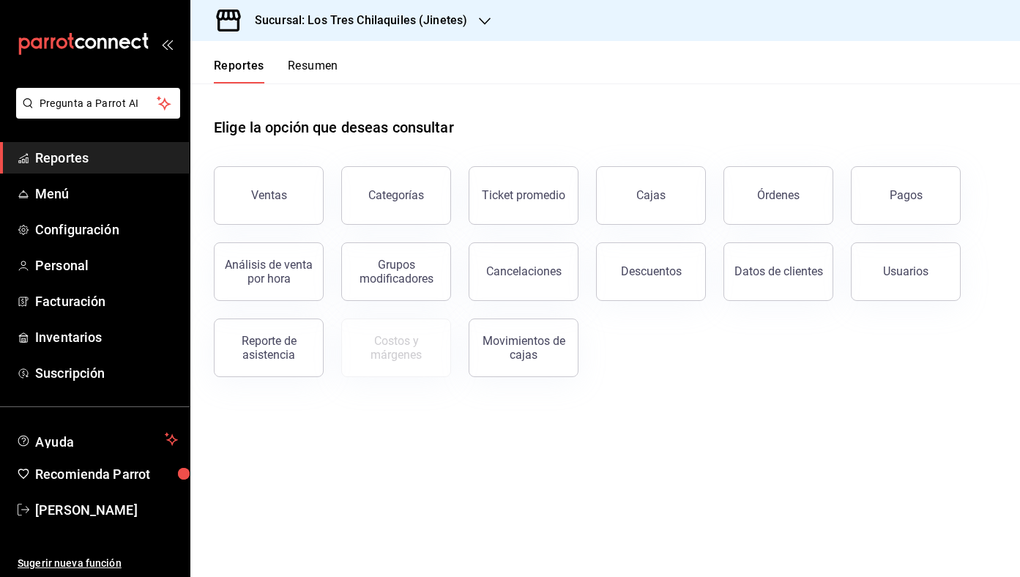
click at [339, 62] on header "Reportes Resumen" at bounding box center [605, 62] width 830 height 42
click at [329, 66] on button "Resumen" at bounding box center [313, 71] width 51 height 25
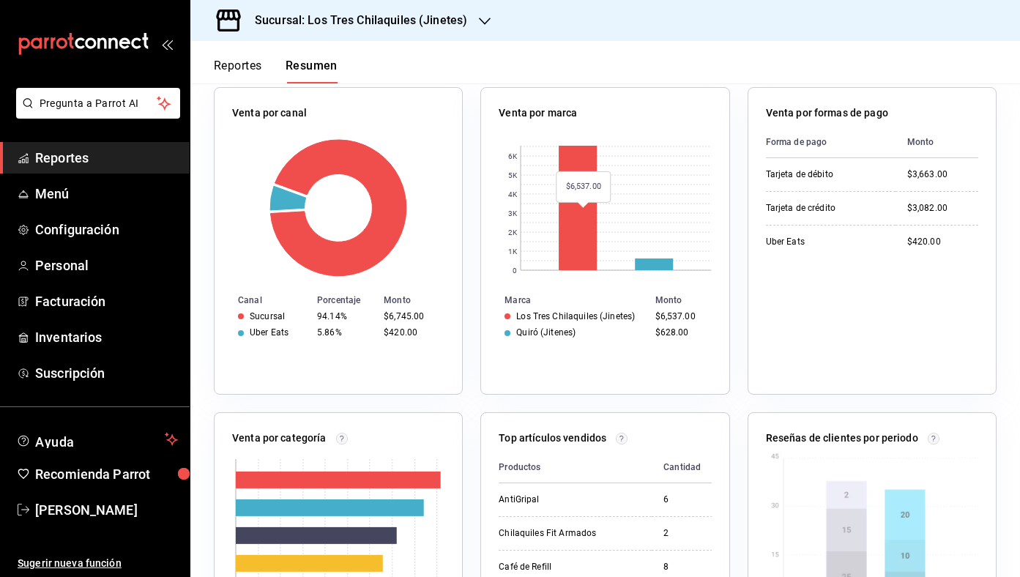
scroll to position [737, 0]
